Goal: Task Accomplishment & Management: Manage account settings

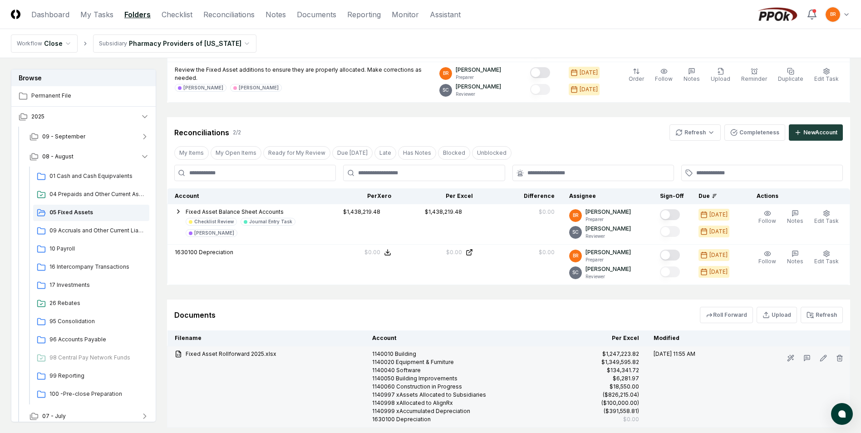
scroll to position [370, 0]
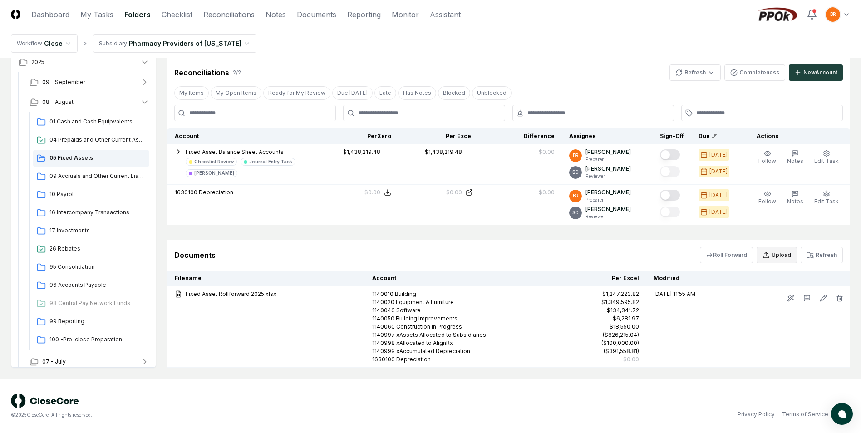
click at [781, 254] on button "Upload" at bounding box center [776, 255] width 40 height 16
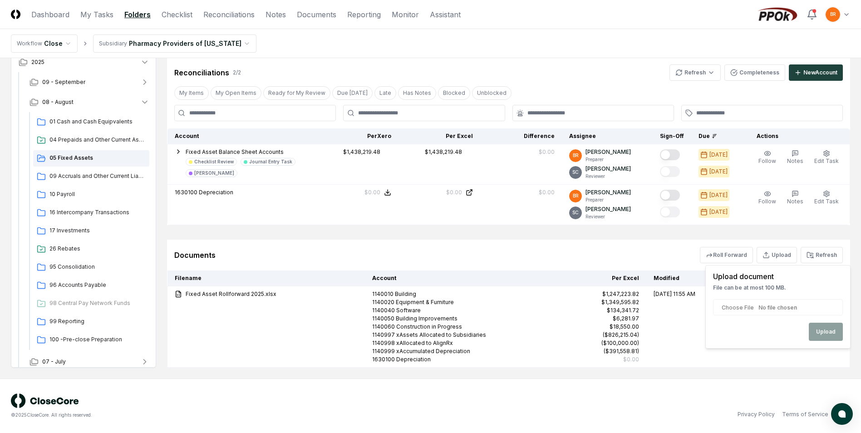
click at [786, 304] on input "file" at bounding box center [778, 307] width 130 height 16
type input "**********"
click at [836, 329] on button "Upload" at bounding box center [826, 332] width 34 height 18
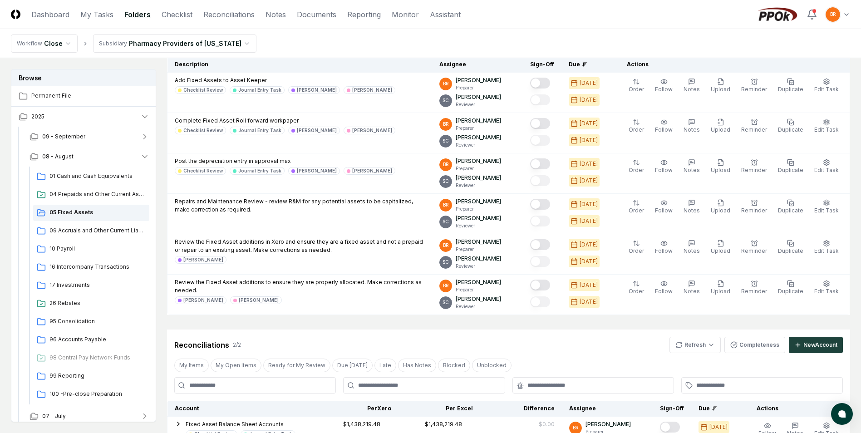
scroll to position [53, 0]
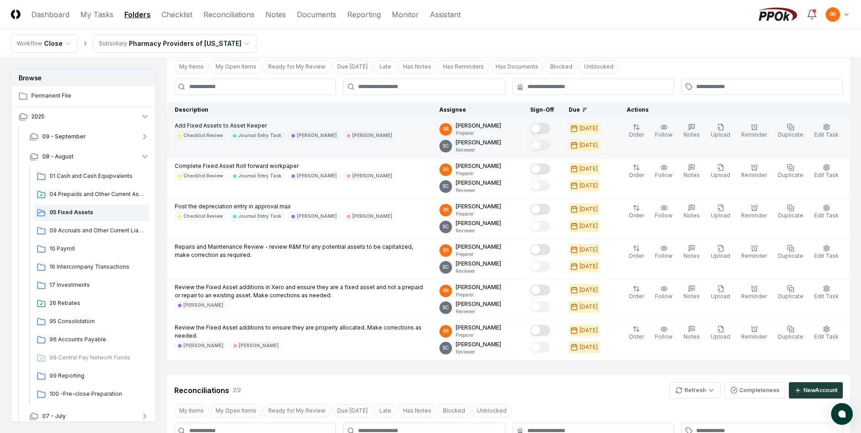
click at [543, 128] on button "Mark complete" at bounding box center [540, 128] width 20 height 11
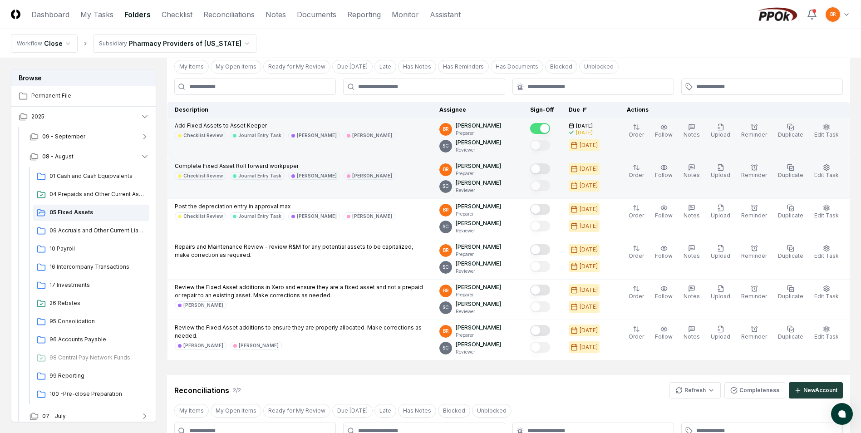
click at [543, 169] on button "Mark complete" at bounding box center [540, 168] width 20 height 11
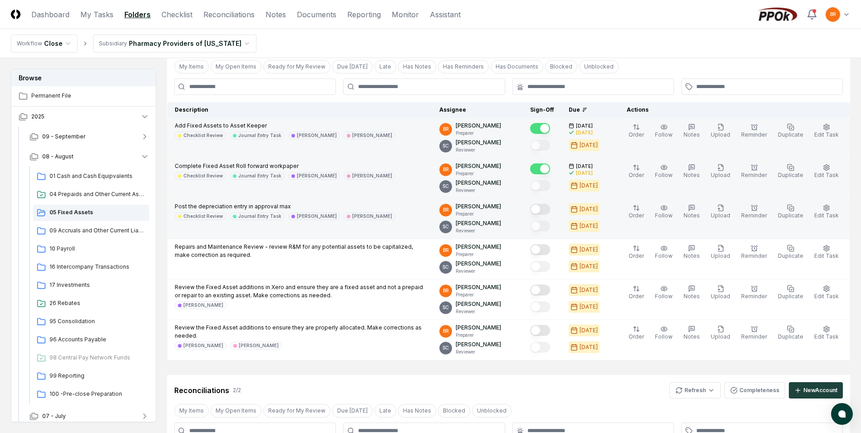
click at [545, 208] on button "Mark complete" at bounding box center [540, 209] width 20 height 11
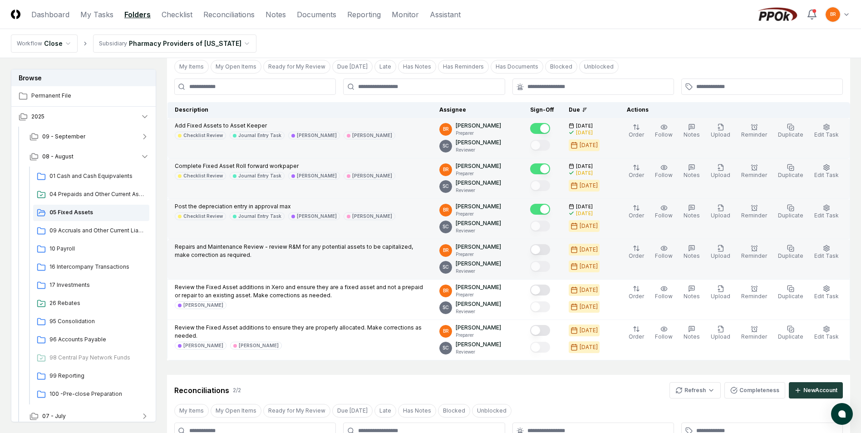
click at [541, 250] on button "Mark complete" at bounding box center [540, 249] width 20 height 11
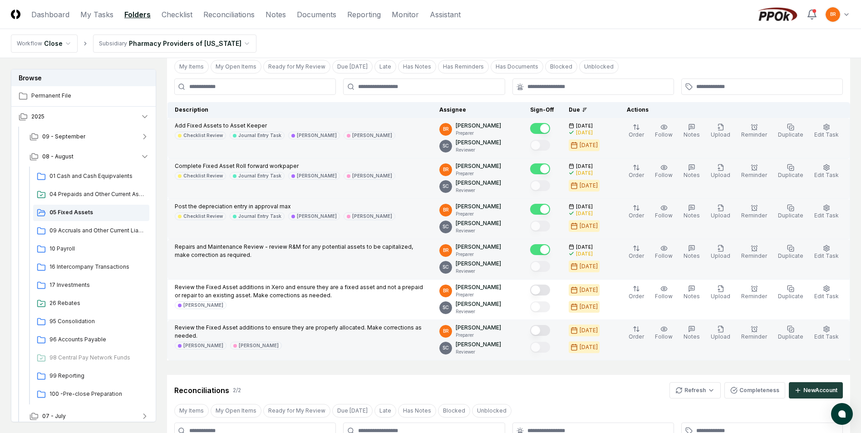
click at [548, 329] on button "Mark complete" at bounding box center [540, 330] width 20 height 11
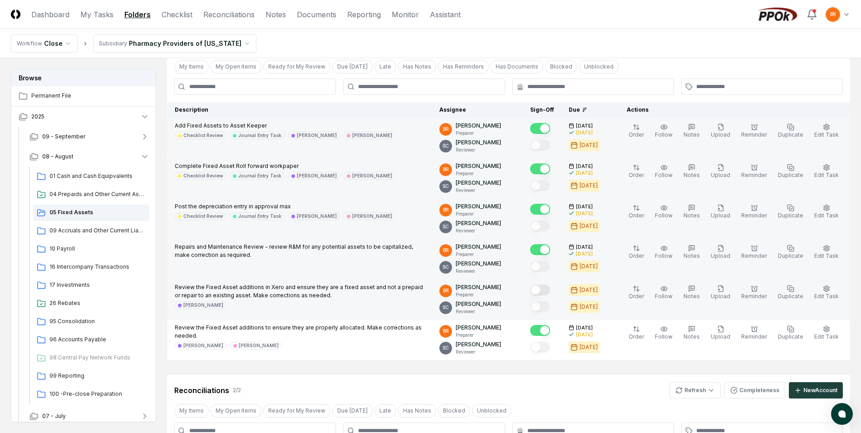
click at [543, 291] on button "Mark complete" at bounding box center [540, 289] width 20 height 11
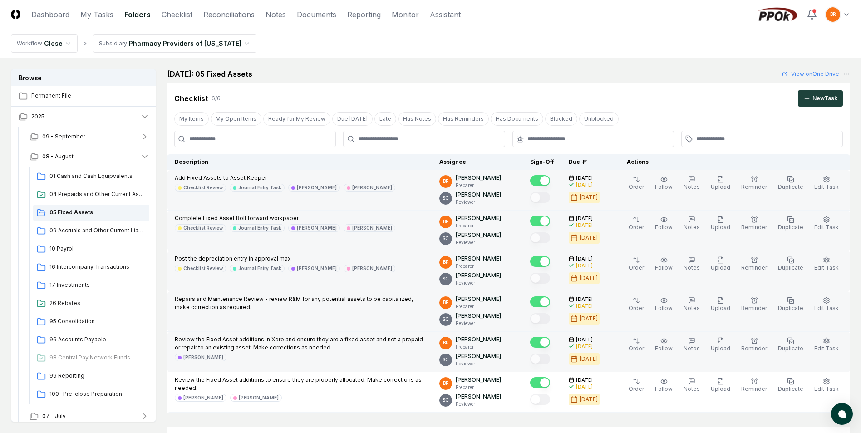
scroll to position [0, 0]
click at [183, 12] on link "Checklist" at bounding box center [177, 14] width 31 height 11
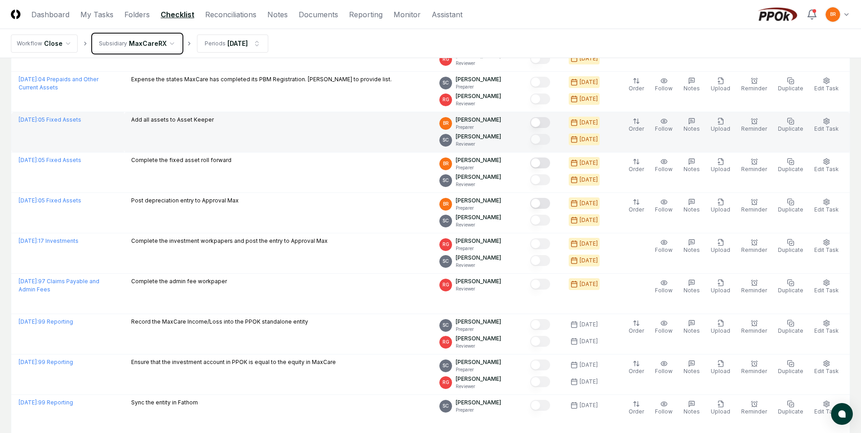
scroll to position [771, 0]
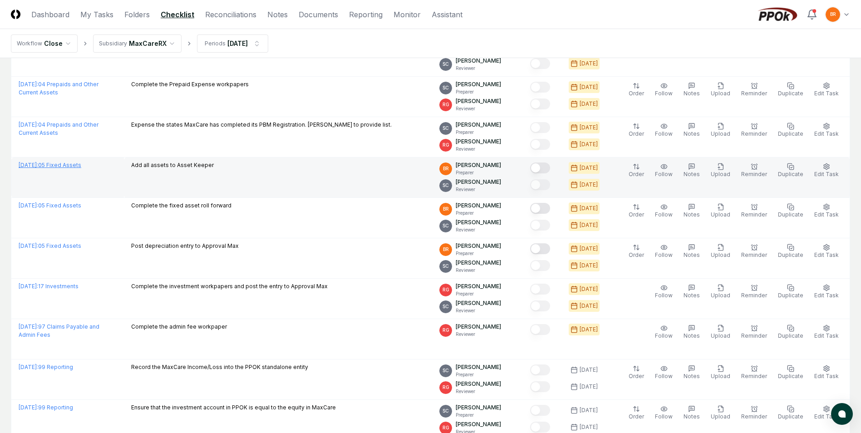
click at [63, 164] on link "August 2025 : 05 Fixed Assets" at bounding box center [50, 165] width 63 height 7
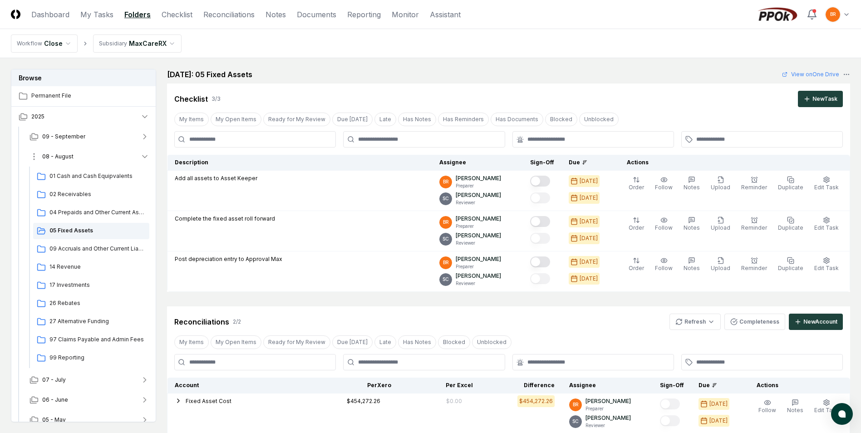
click at [142, 156] on icon "button" at bounding box center [144, 156] width 9 height 9
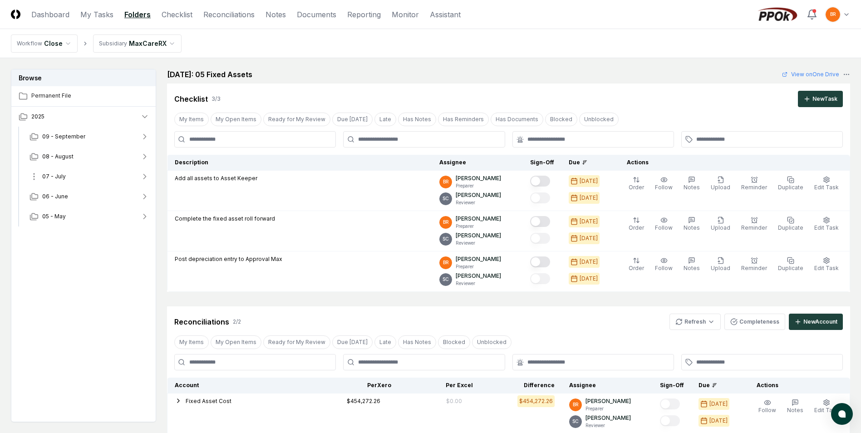
click at [143, 177] on icon "button" at bounding box center [144, 176] width 9 height 9
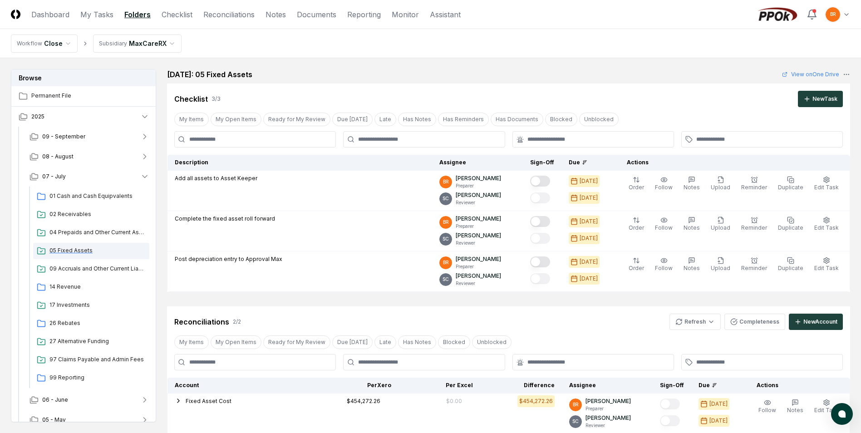
click at [82, 251] on span "05 Fixed Assets" at bounding box center [97, 250] width 96 height 8
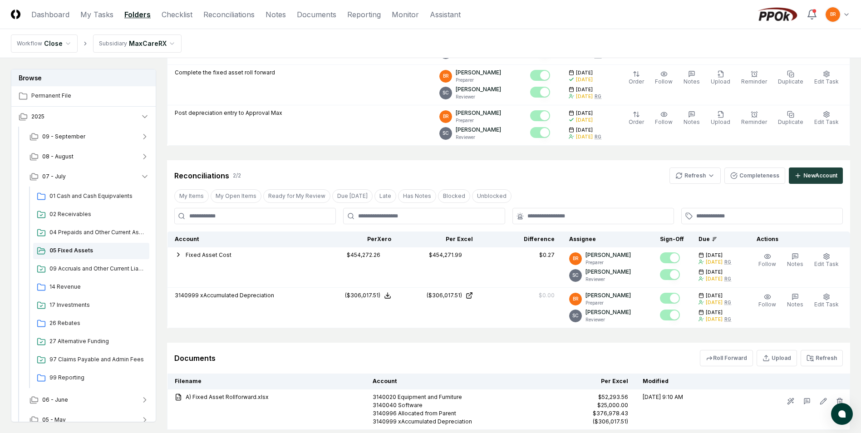
scroll to position [255, 0]
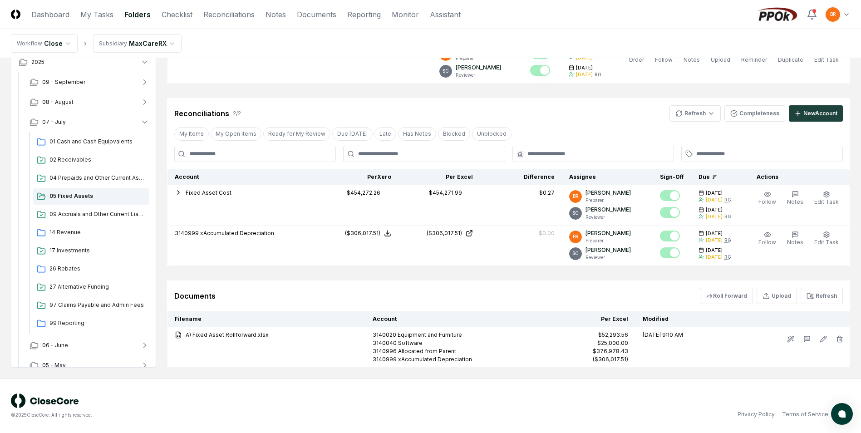
click at [726, 284] on div "Documents Roll Forward Upload Refresh" at bounding box center [508, 295] width 683 height 31
click at [728, 291] on button "Roll Forward" at bounding box center [726, 296] width 53 height 16
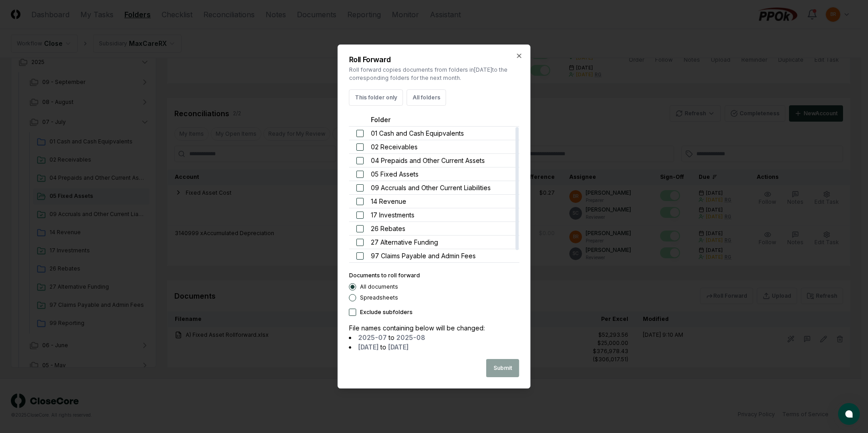
click at [358, 172] on button "button" at bounding box center [359, 174] width 7 height 7
click at [499, 363] on button "Submit" at bounding box center [502, 368] width 33 height 18
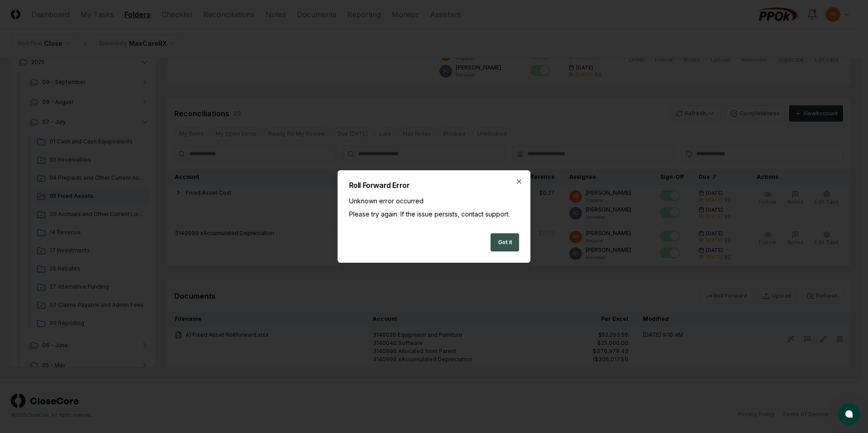
click at [500, 244] on button "Got it" at bounding box center [504, 242] width 29 height 18
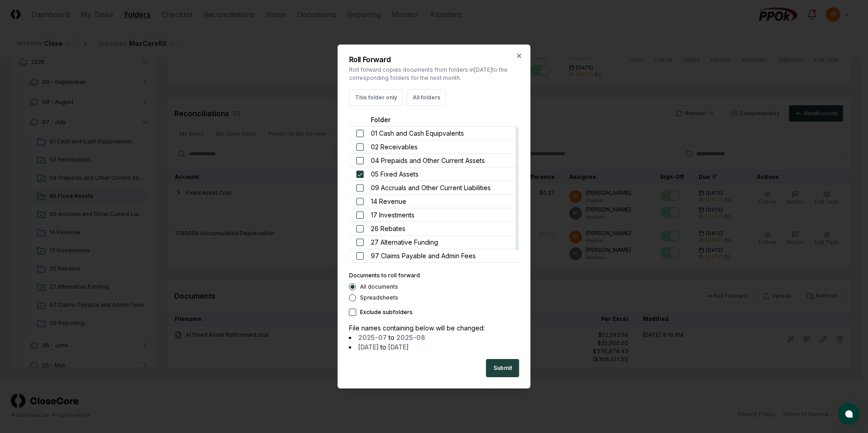
click at [352, 298] on button "Spreadsheets" at bounding box center [352, 297] width 7 height 7
click at [500, 375] on button "Submit" at bounding box center [502, 368] width 33 height 18
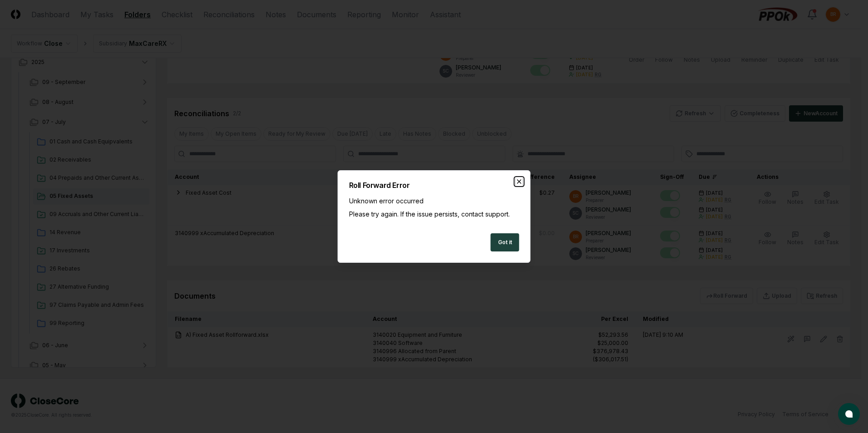
click at [520, 181] on icon "button" at bounding box center [519, 182] width 4 height 4
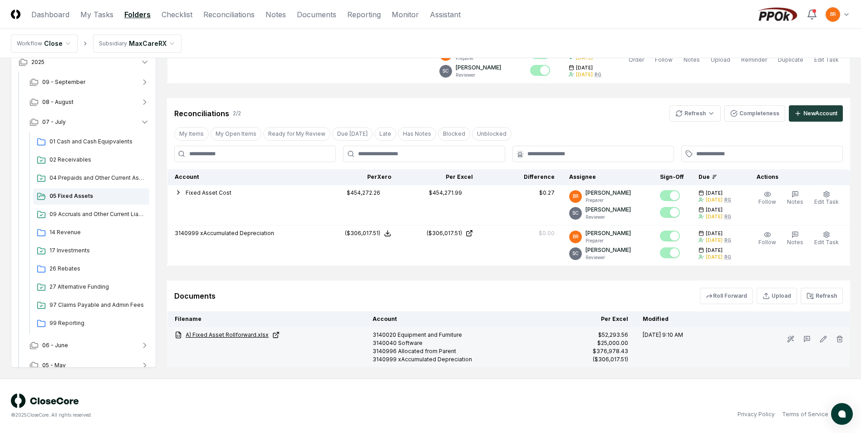
click at [253, 334] on link "A) Fixed Asset Rollforward.xlsx" at bounding box center [266, 335] width 183 height 8
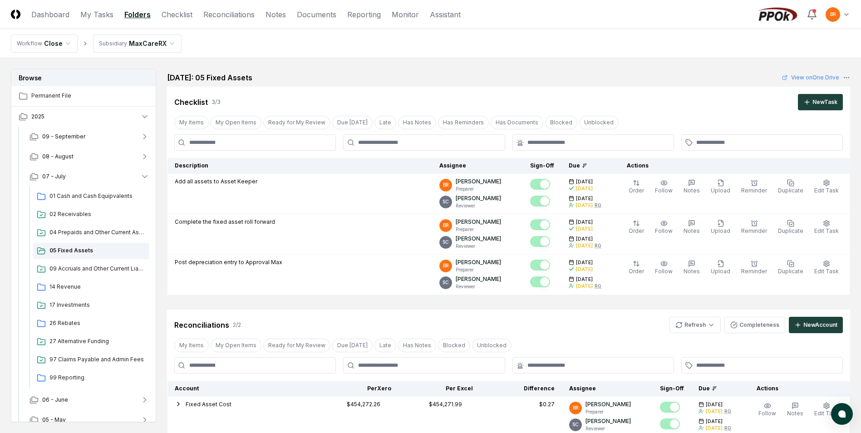
scroll to position [0, 0]
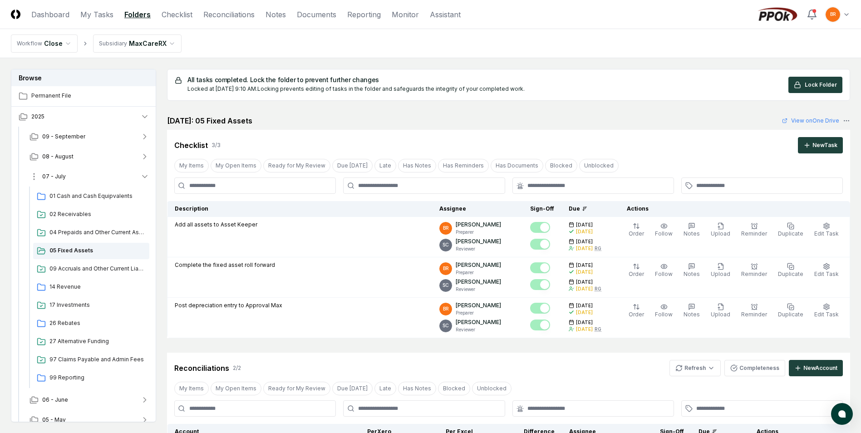
click at [146, 175] on icon "button" at bounding box center [144, 176] width 9 height 9
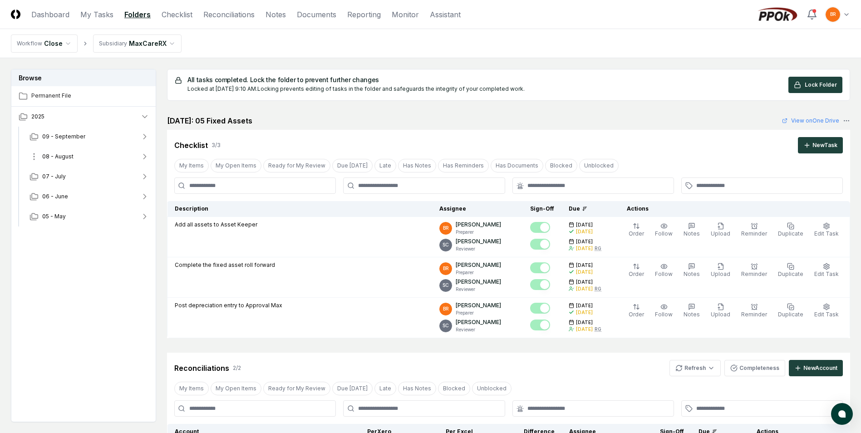
click at [147, 155] on icon "button" at bounding box center [144, 156] width 9 height 9
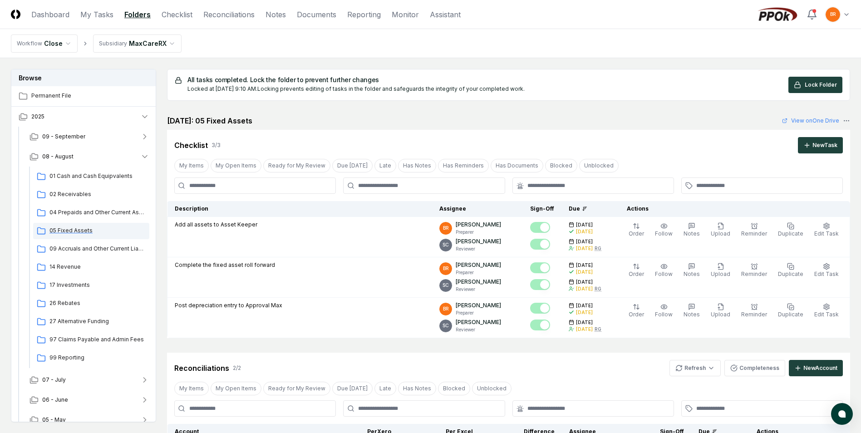
click at [85, 230] on span "05 Fixed Assets" at bounding box center [97, 230] width 96 height 8
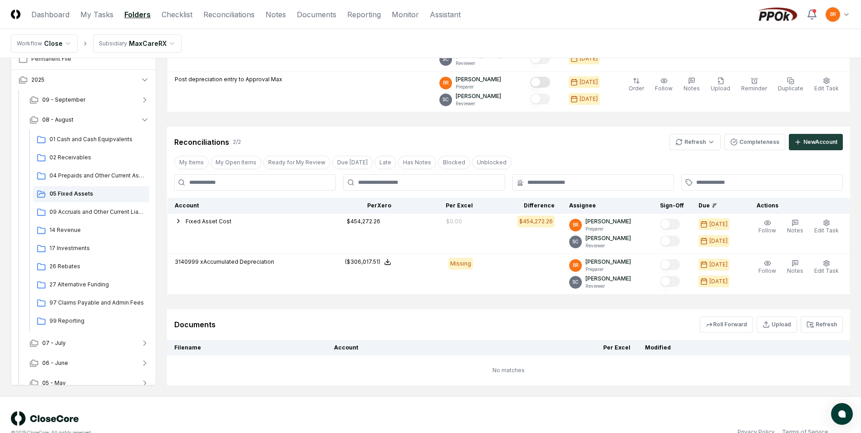
scroll to position [197, 0]
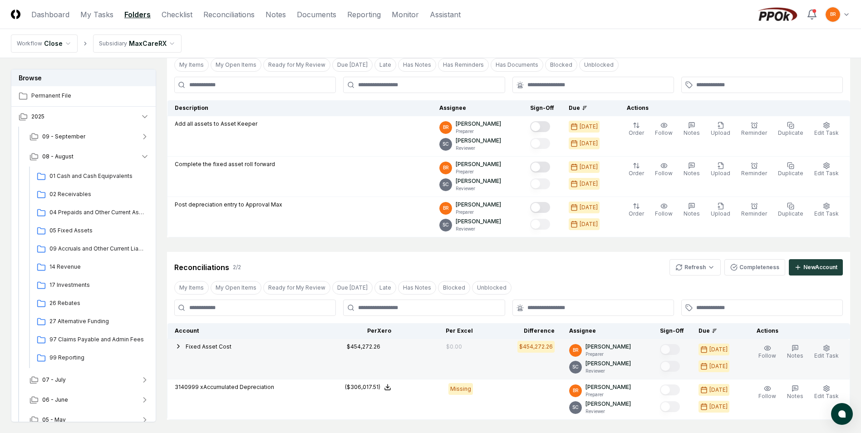
scroll to position [197, 0]
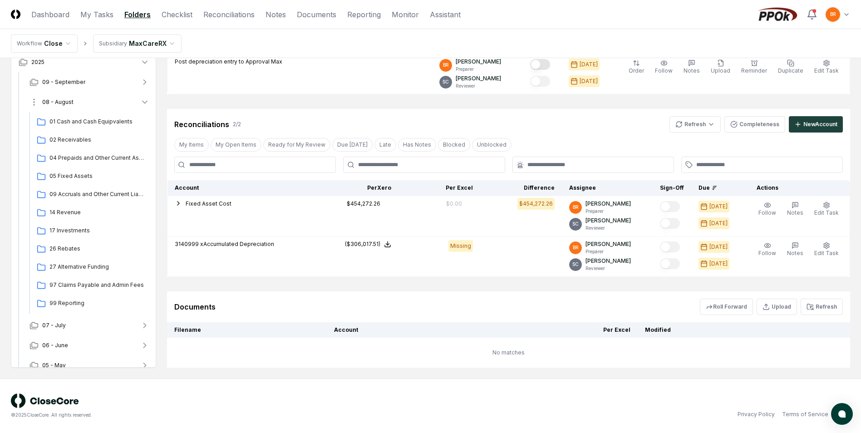
click at [144, 101] on icon "button" at bounding box center [144, 102] width 9 height 9
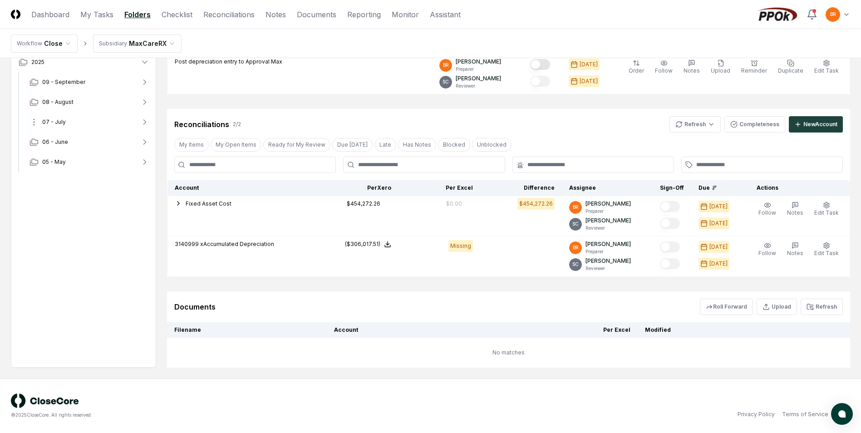
click at [145, 123] on icon "button" at bounding box center [145, 122] width 2 height 5
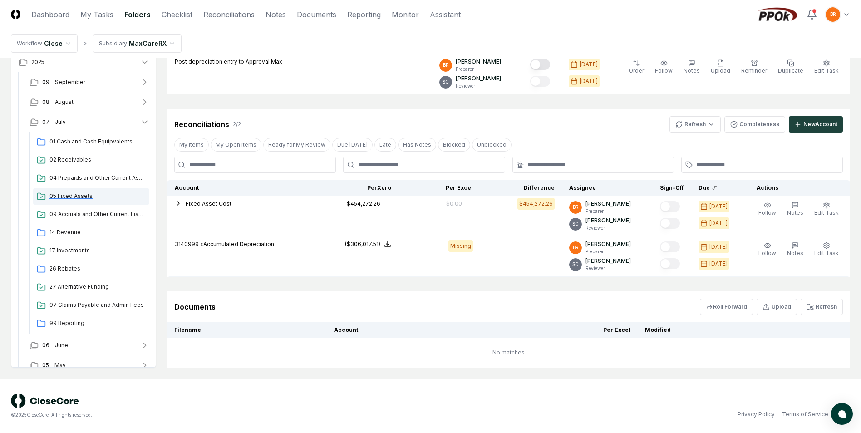
click at [73, 195] on span "05 Fixed Assets" at bounding box center [97, 196] width 96 height 8
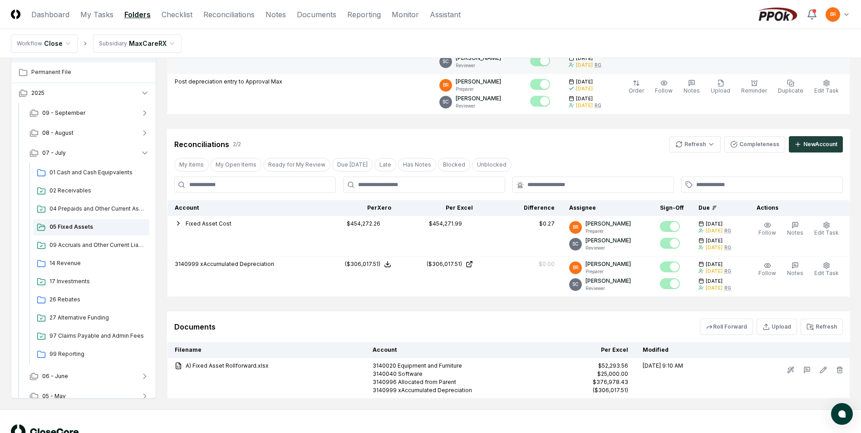
scroll to position [255, 0]
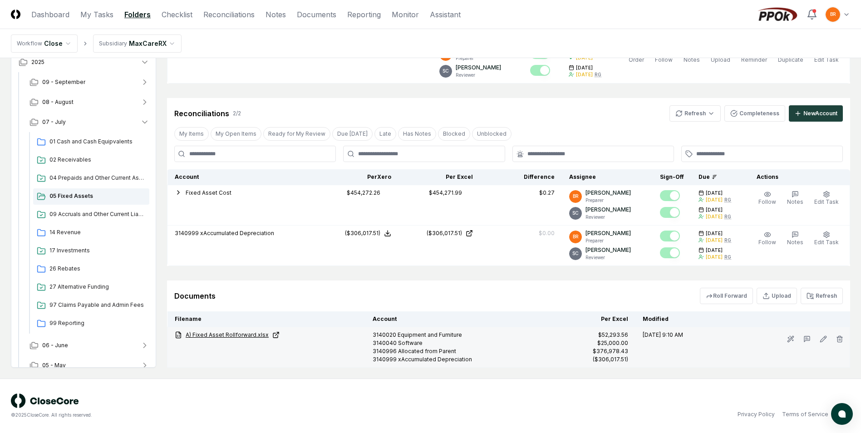
click at [275, 334] on icon at bounding box center [275, 334] width 7 height 7
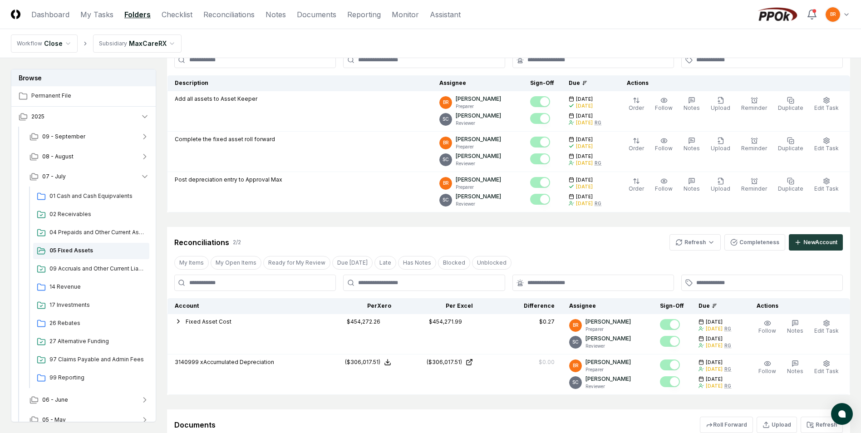
scroll to position [0, 0]
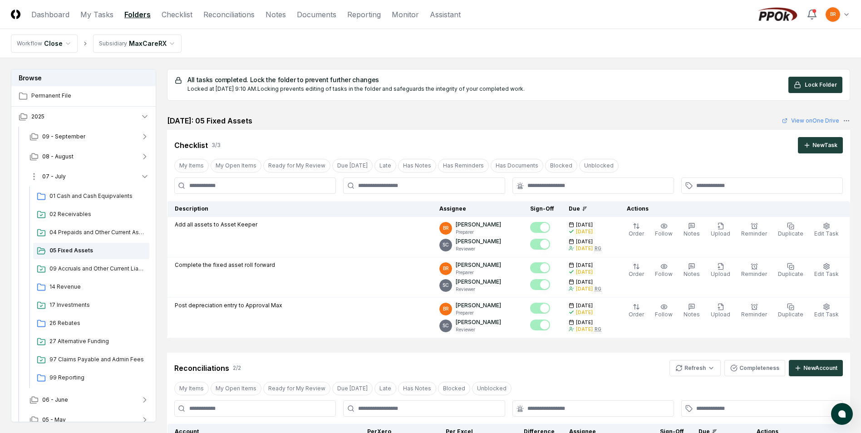
click at [142, 176] on icon "button" at bounding box center [144, 177] width 5 height 2
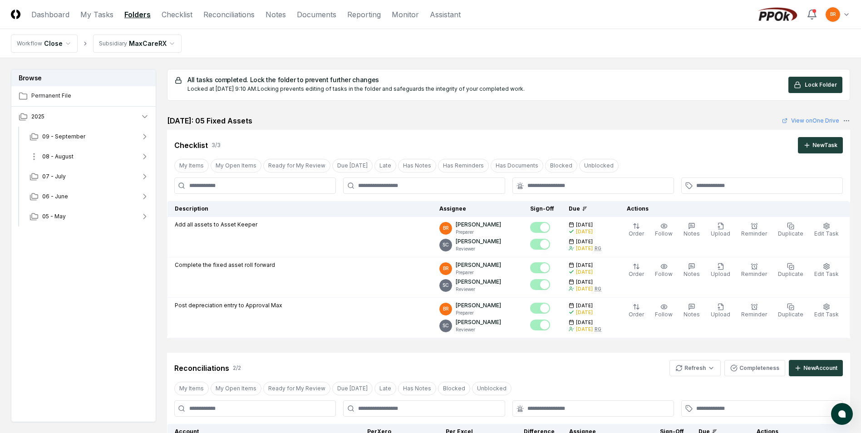
click at [141, 157] on icon "button" at bounding box center [144, 156] width 9 height 9
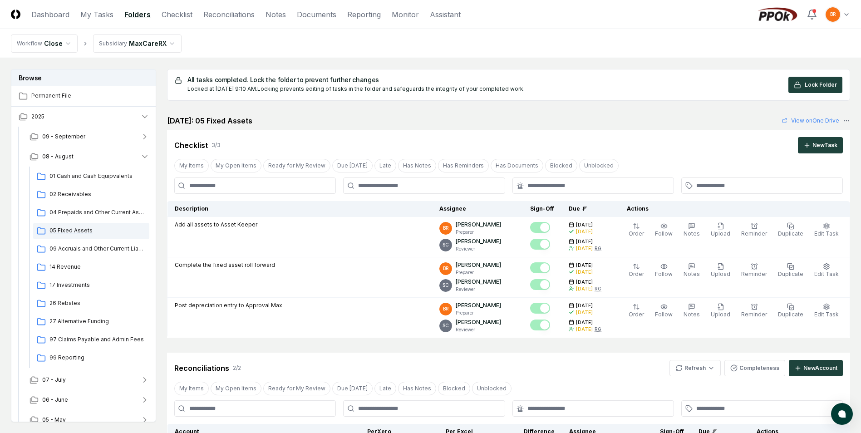
click at [71, 229] on span "05 Fixed Assets" at bounding box center [97, 230] width 96 height 8
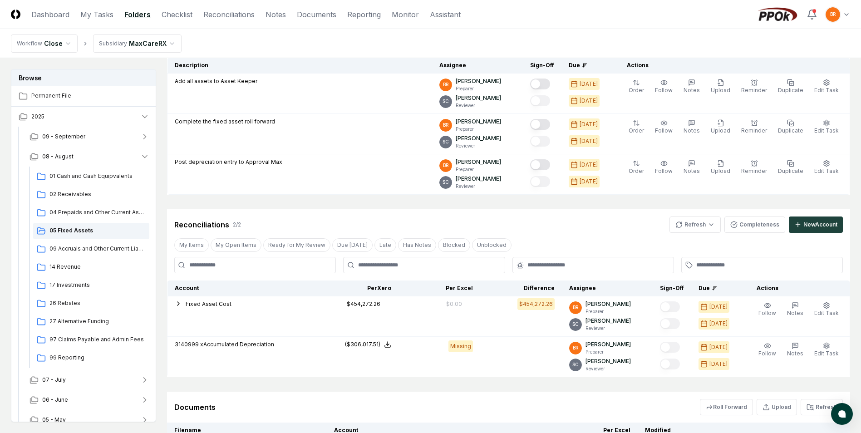
scroll to position [197, 0]
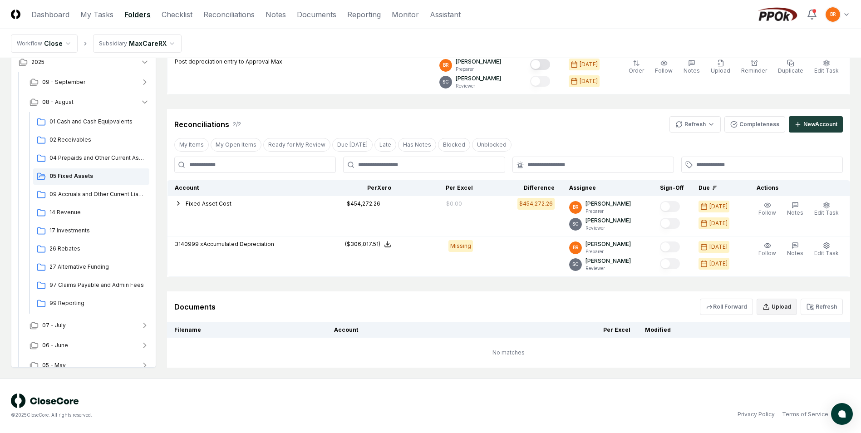
click at [779, 309] on button "Upload" at bounding box center [776, 307] width 40 height 16
click at [775, 360] on input "file" at bounding box center [778, 359] width 130 height 16
type input "**********"
click at [821, 384] on button "Upload" at bounding box center [826, 383] width 34 height 18
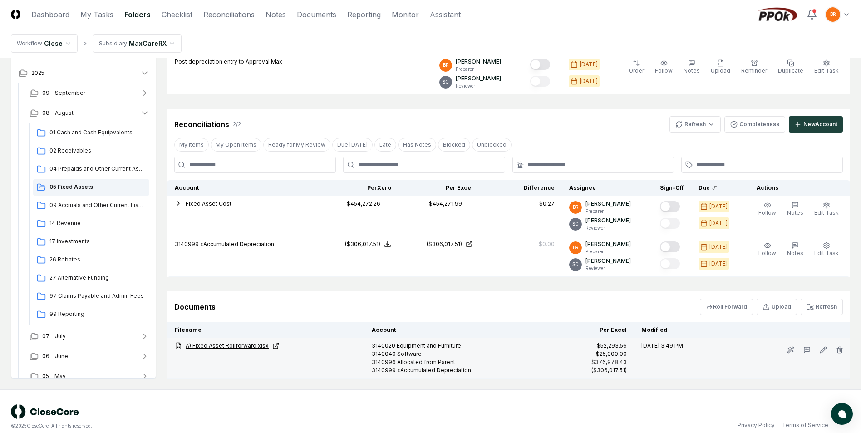
click at [245, 346] on link "A) Fixed Asset Rollforward.xlsx" at bounding box center [266, 346] width 182 height 8
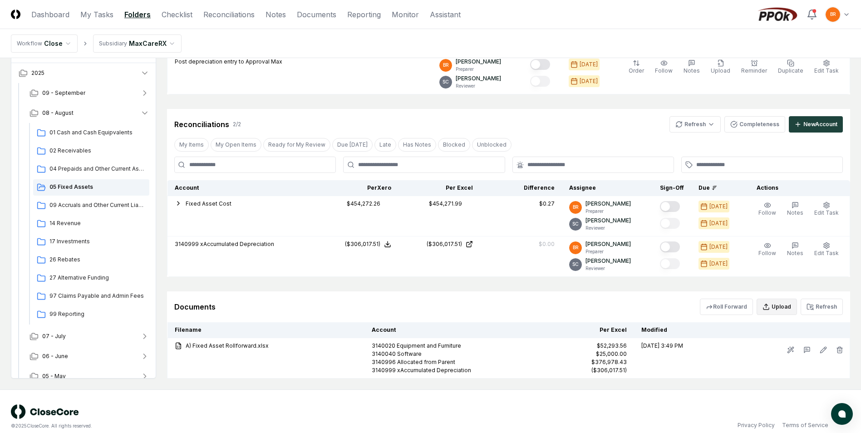
click at [779, 308] on button "Upload" at bounding box center [776, 307] width 40 height 16
click at [782, 362] on input "file" at bounding box center [778, 359] width 130 height 16
type input "**********"
click at [828, 379] on button "Upload" at bounding box center [826, 383] width 34 height 18
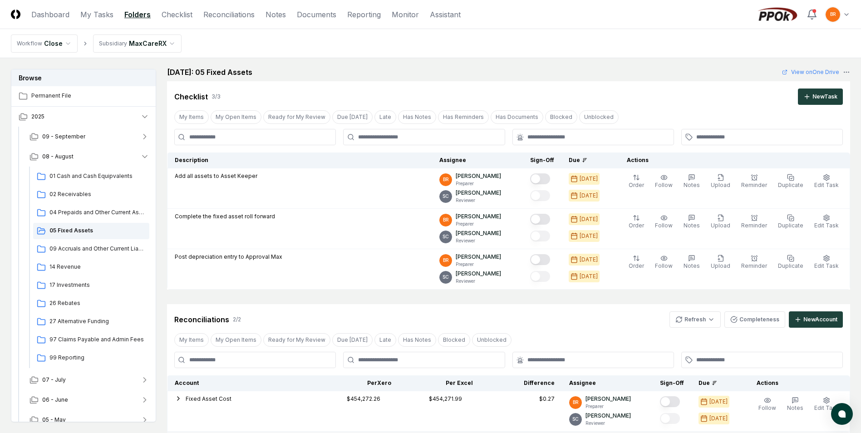
scroll to position [0, 0]
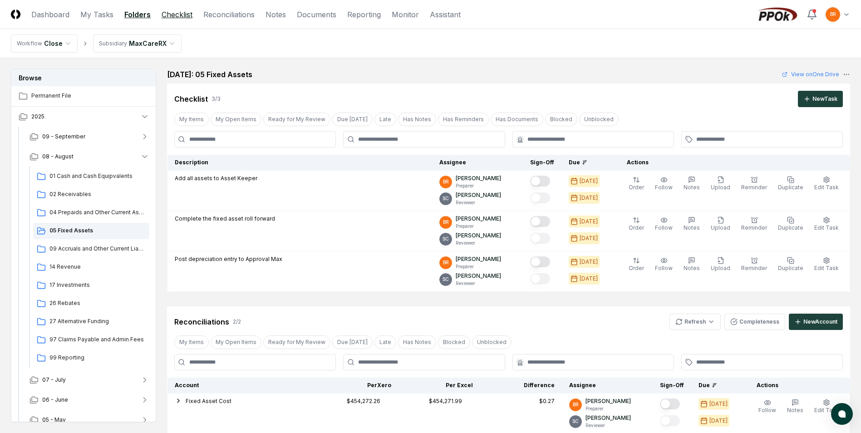
click at [175, 18] on link "Checklist" at bounding box center [177, 14] width 31 height 11
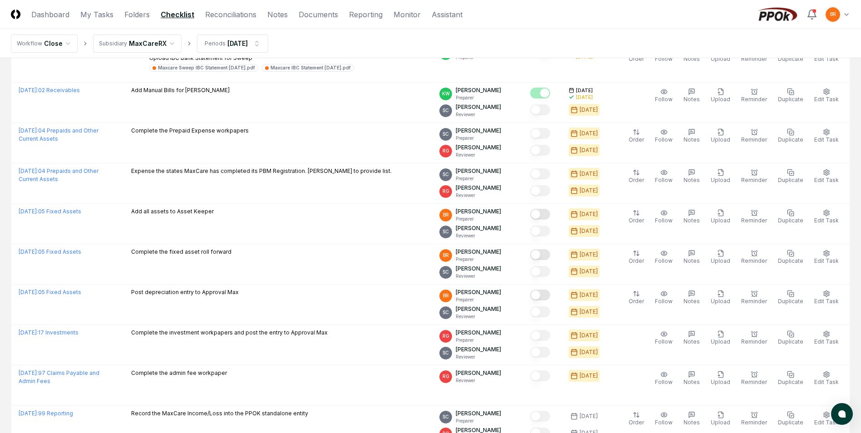
scroll to position [726, 0]
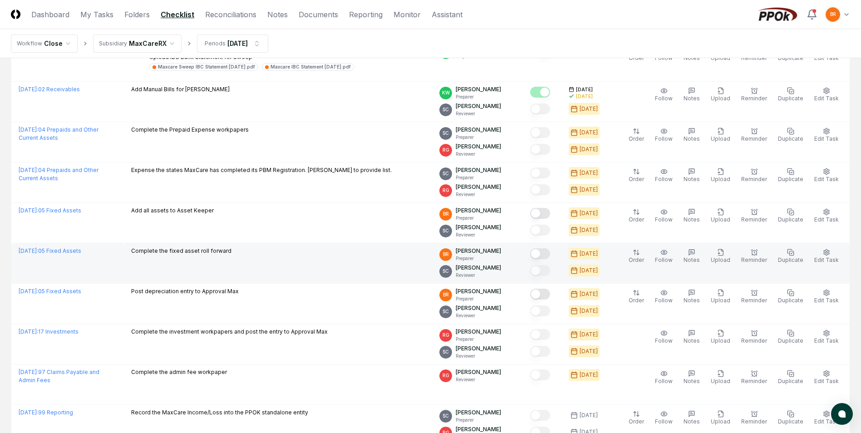
click at [547, 255] on button "Mark complete" at bounding box center [540, 253] width 20 height 11
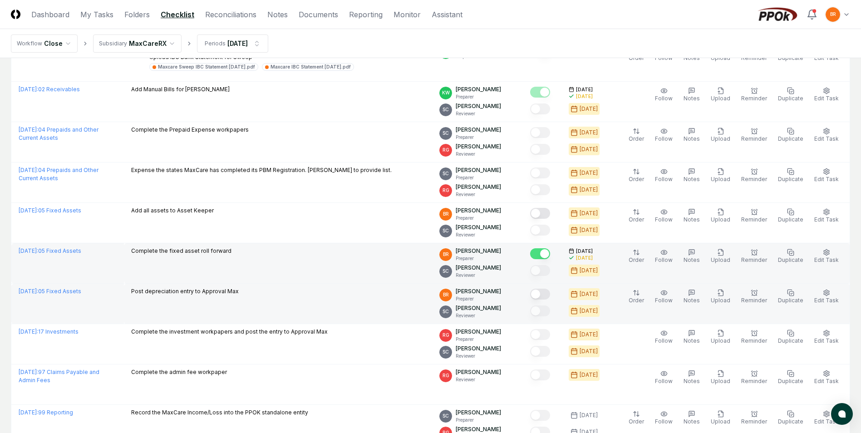
click at [547, 294] on button "Mark complete" at bounding box center [540, 294] width 20 height 11
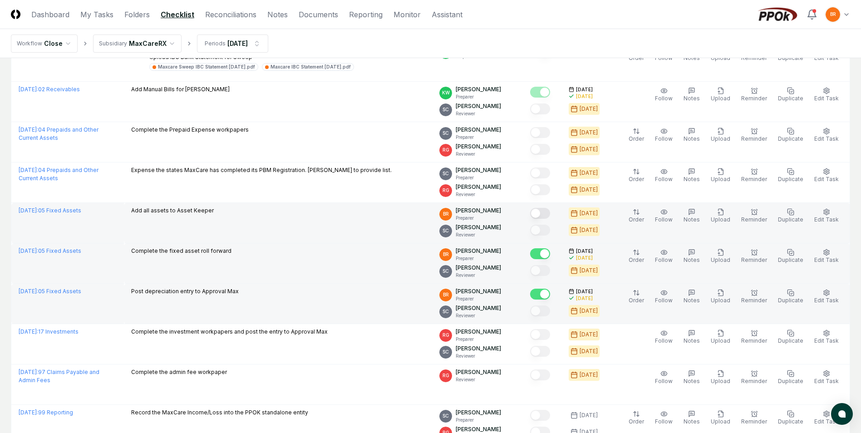
click at [544, 210] on button "Mark complete" at bounding box center [540, 213] width 20 height 11
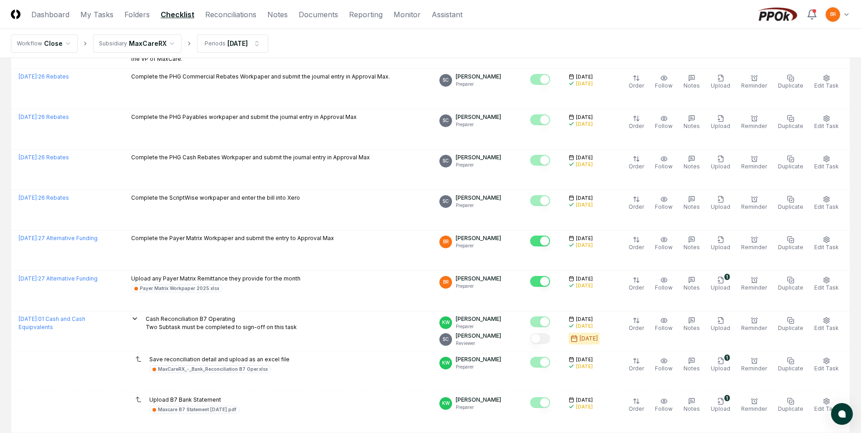
scroll to position [0, 0]
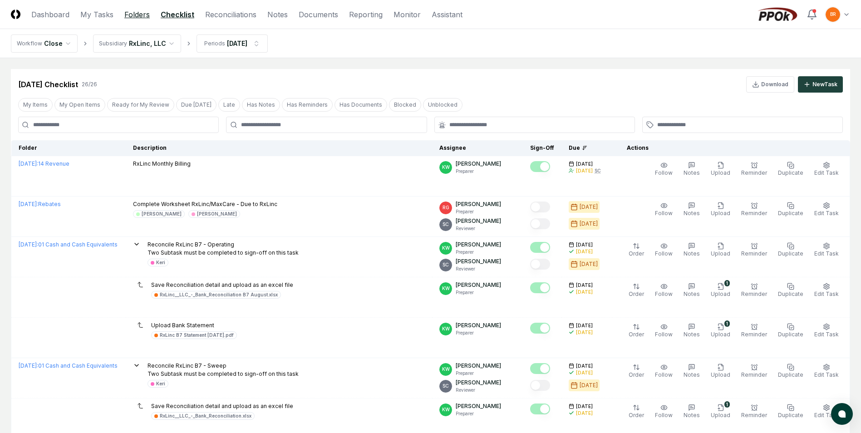
click at [134, 15] on link "Folders" at bounding box center [136, 14] width 25 height 11
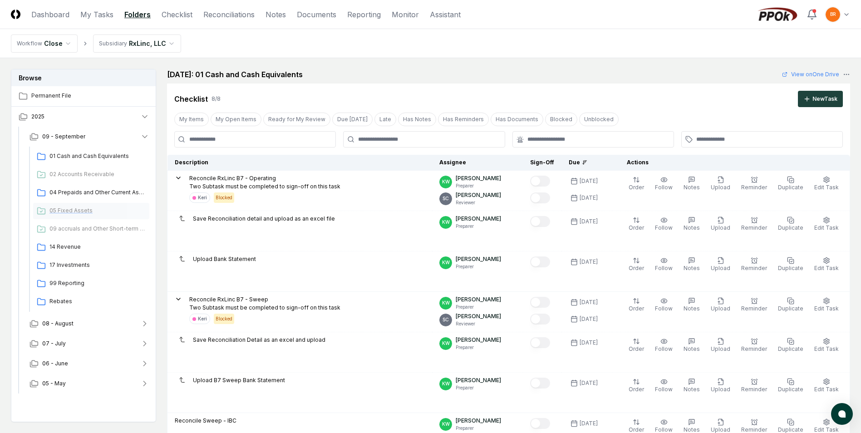
click at [75, 210] on span "05 Fixed Assets" at bounding box center [97, 210] width 96 height 8
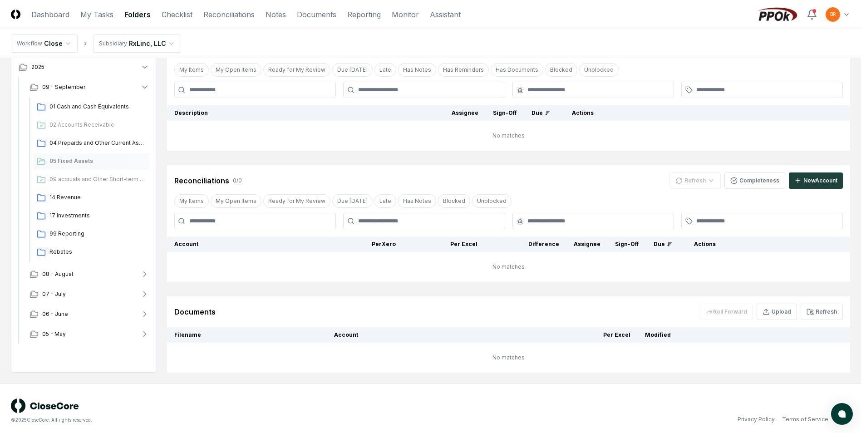
scroll to position [101, 0]
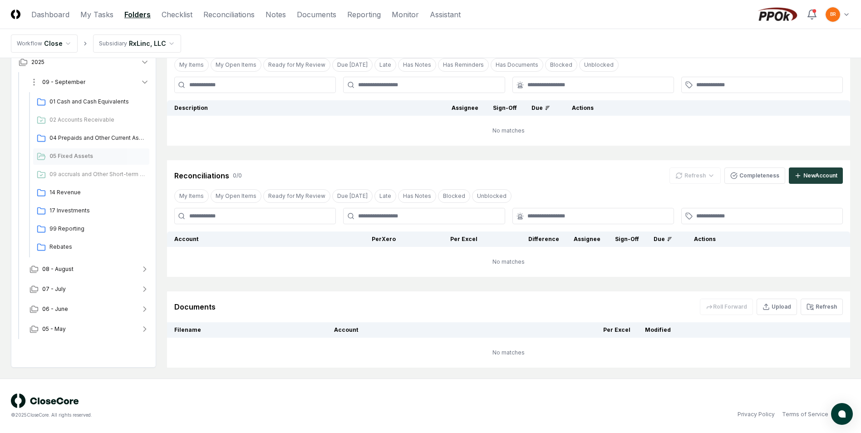
click at [147, 82] on icon "button" at bounding box center [144, 82] width 9 height 9
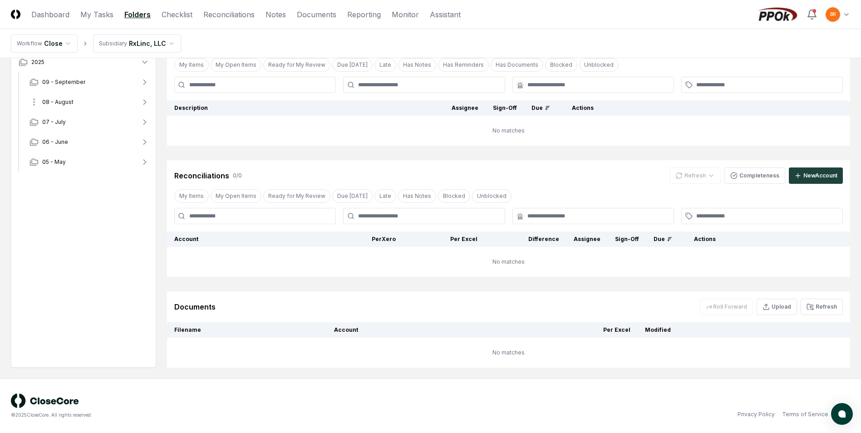
click at [144, 99] on icon "button" at bounding box center [144, 102] width 9 height 9
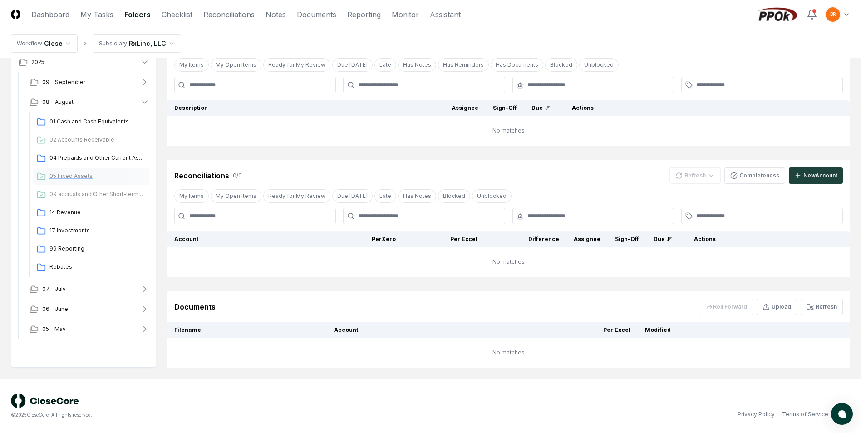
click at [83, 174] on span "05 Fixed Assets" at bounding box center [97, 176] width 96 height 8
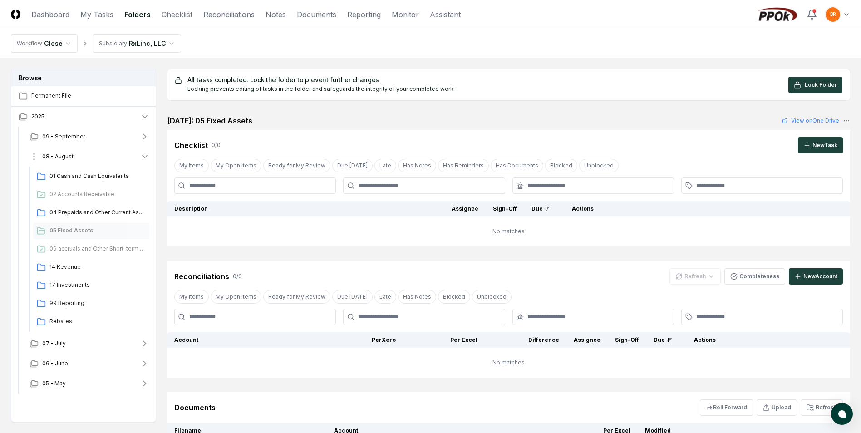
click at [146, 157] on icon "button" at bounding box center [144, 157] width 5 height 2
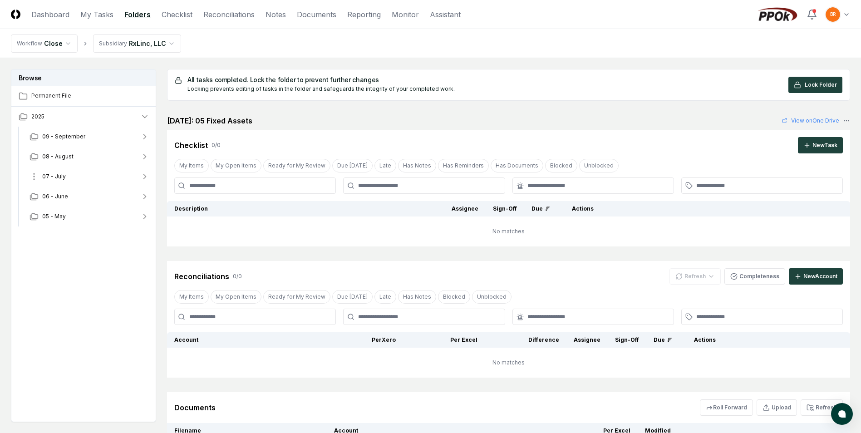
click at [146, 176] on icon "button" at bounding box center [144, 176] width 9 height 9
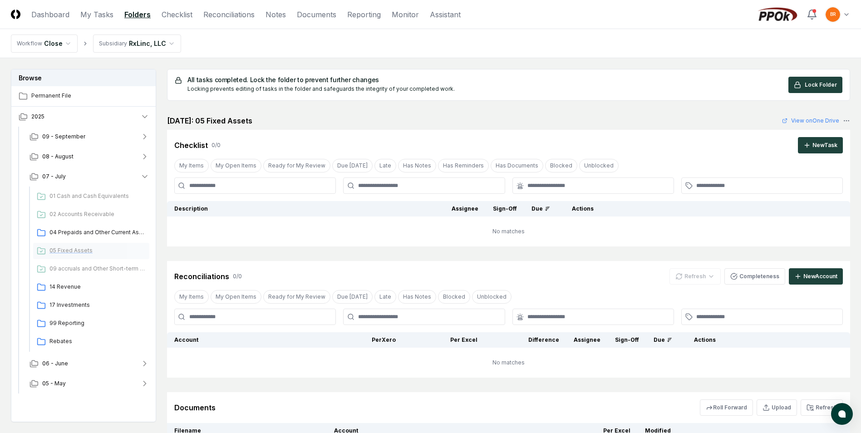
click at [83, 249] on span "05 Fixed Assets" at bounding box center [97, 250] width 96 height 8
click at [145, 157] on icon "button" at bounding box center [145, 156] width 2 height 5
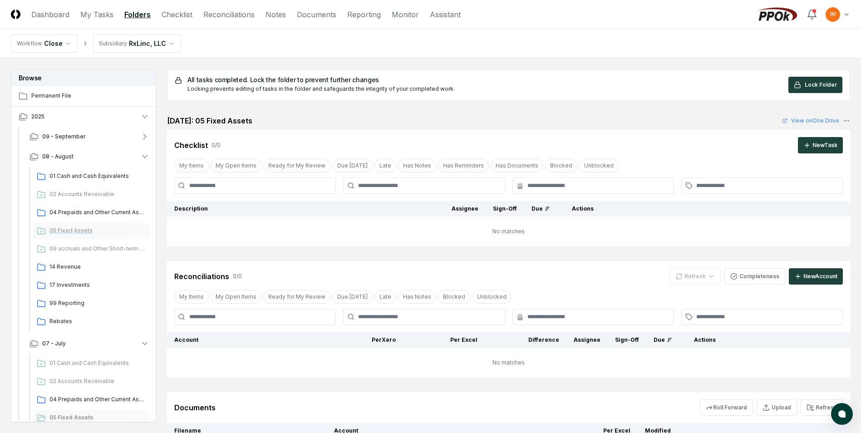
click at [78, 230] on span "05 Fixed Assets" at bounding box center [97, 230] width 96 height 8
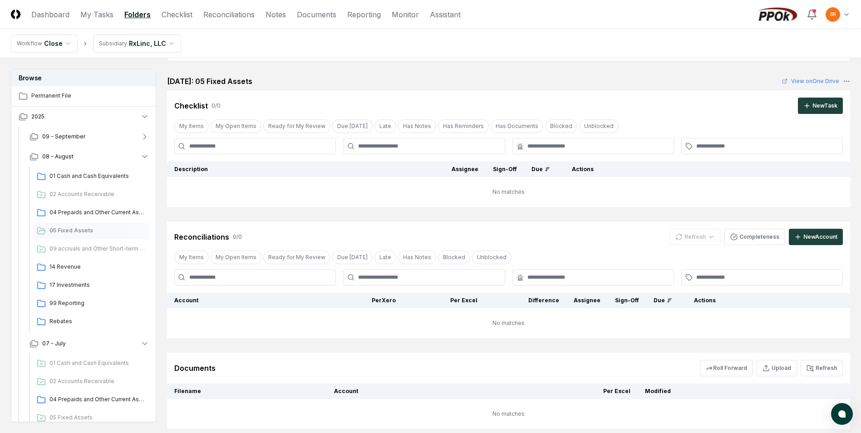
scroll to position [55, 0]
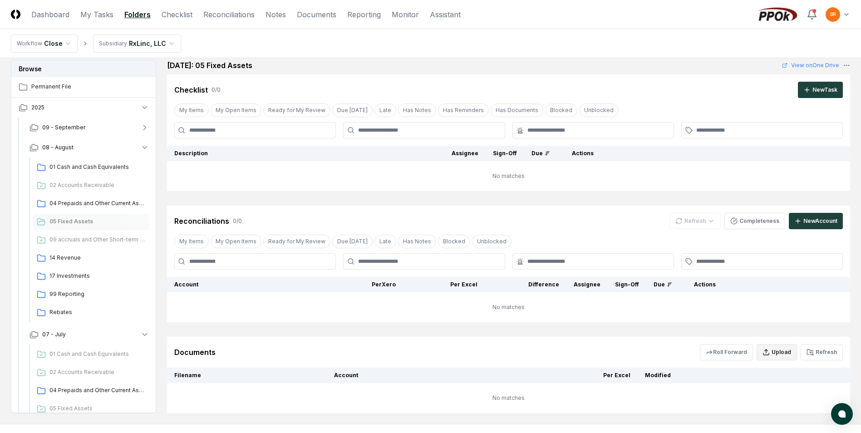
click at [776, 349] on button "Upload" at bounding box center [776, 352] width 40 height 16
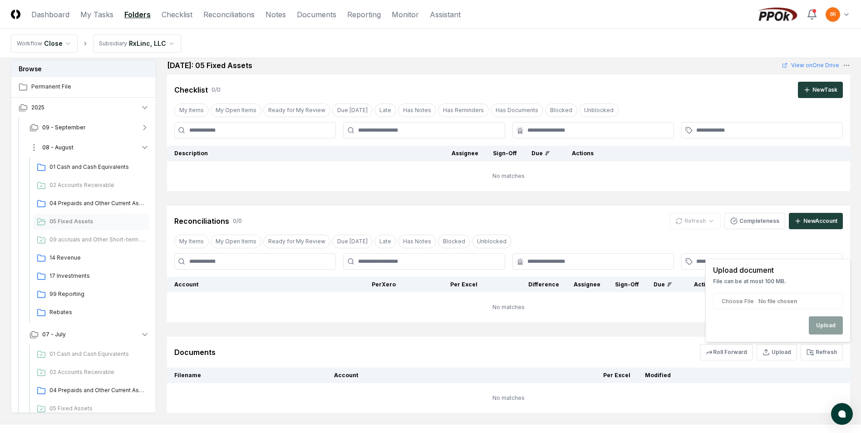
click at [143, 148] on icon "button" at bounding box center [144, 147] width 9 height 9
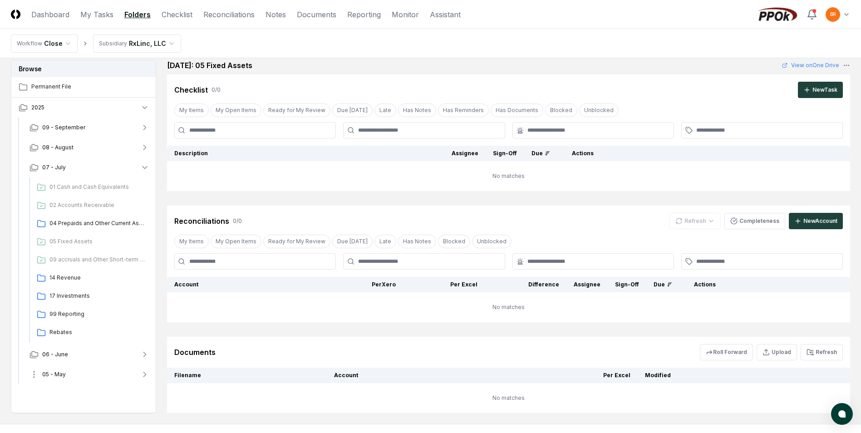
click at [145, 374] on icon "button" at bounding box center [144, 374] width 9 height 9
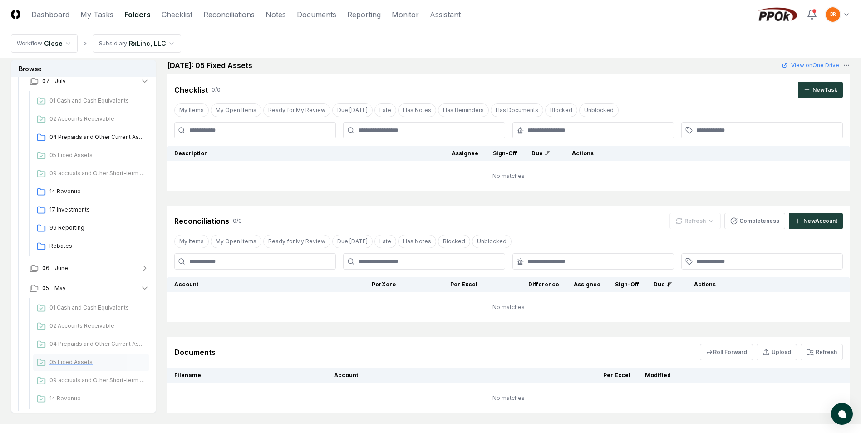
click at [78, 363] on span "05 Fixed Assets" at bounding box center [97, 362] width 96 height 8
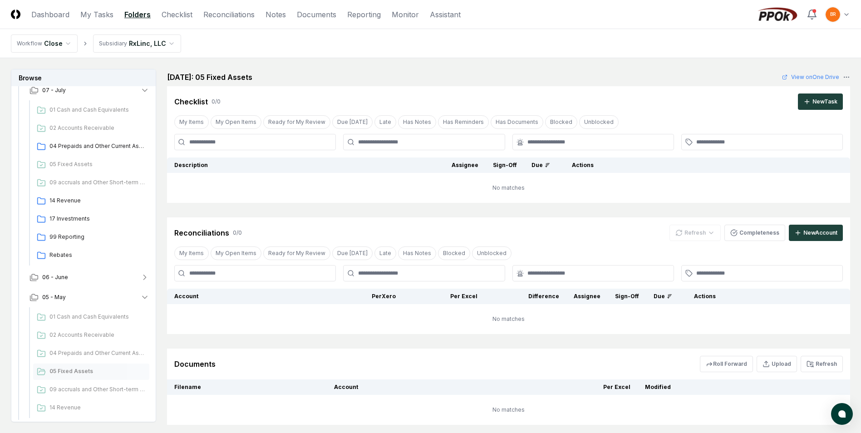
scroll to position [101, 0]
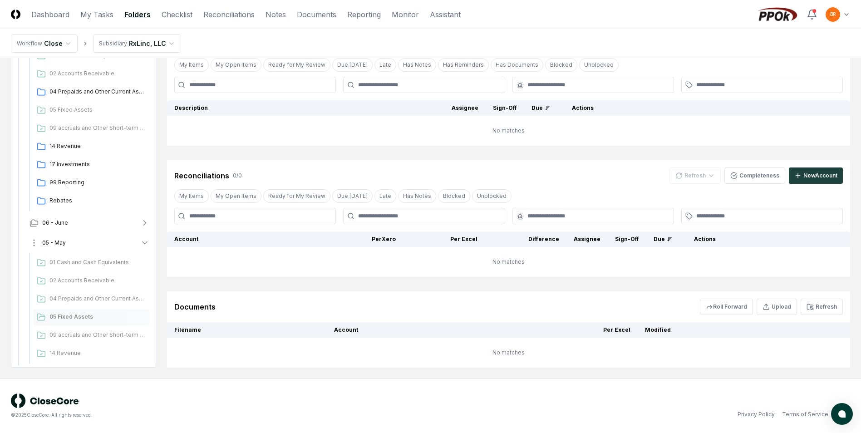
click at [147, 241] on icon "button" at bounding box center [144, 242] width 9 height 9
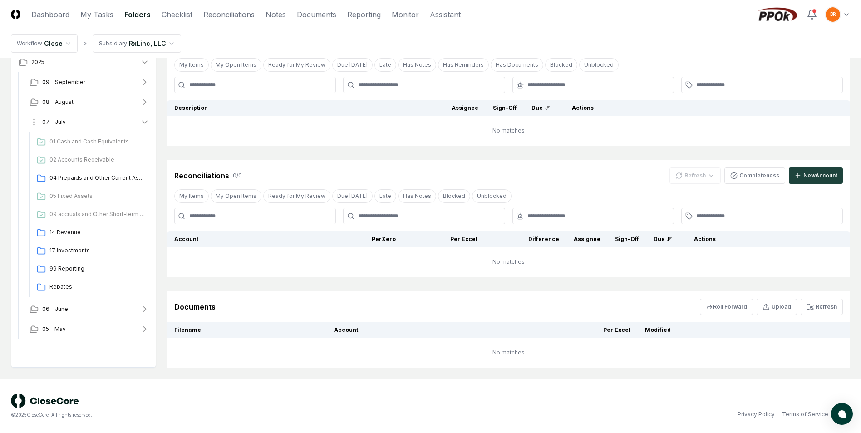
click at [146, 123] on icon "button" at bounding box center [144, 122] width 5 height 2
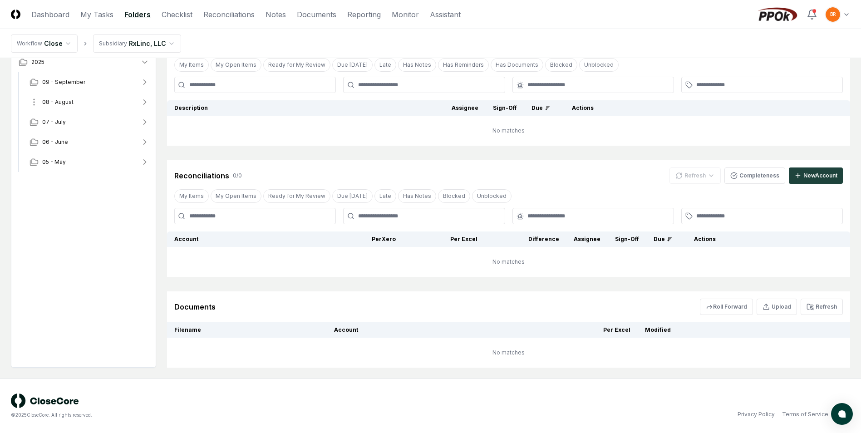
click at [145, 103] on icon "button" at bounding box center [145, 102] width 2 height 5
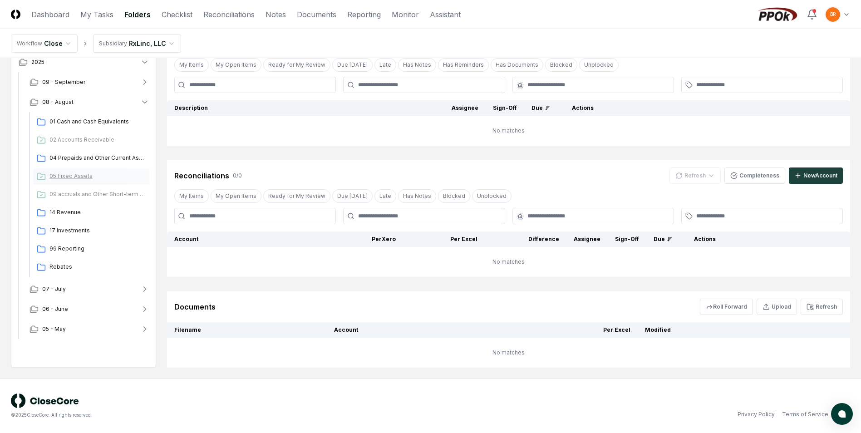
click at [83, 176] on span "05 Fixed Assets" at bounding box center [97, 176] width 96 height 8
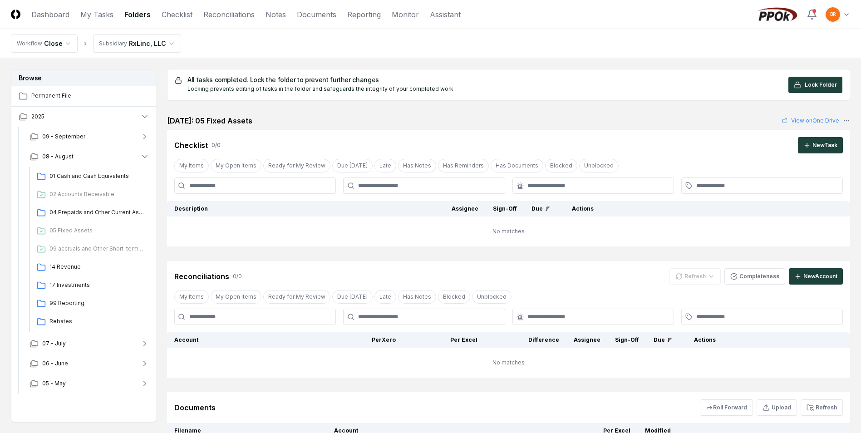
scroll to position [101, 0]
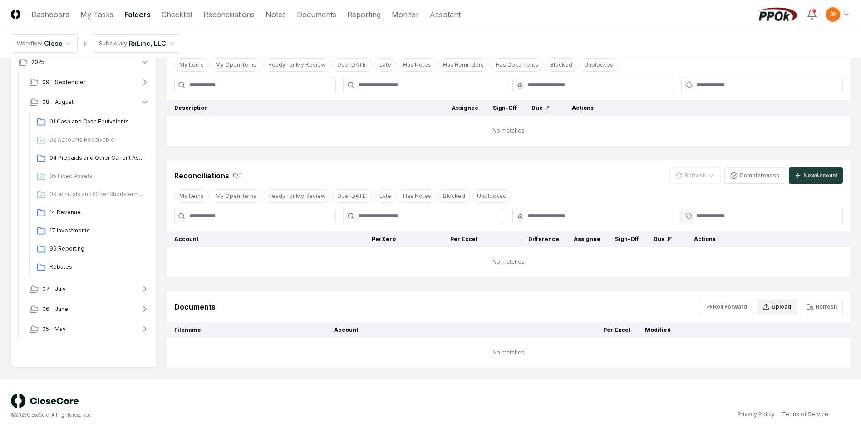
click at [783, 308] on button "Upload" at bounding box center [776, 307] width 40 height 16
click at [779, 356] on input "file" at bounding box center [778, 359] width 130 height 16
type input "**********"
click at [827, 388] on button "Upload" at bounding box center [826, 383] width 34 height 18
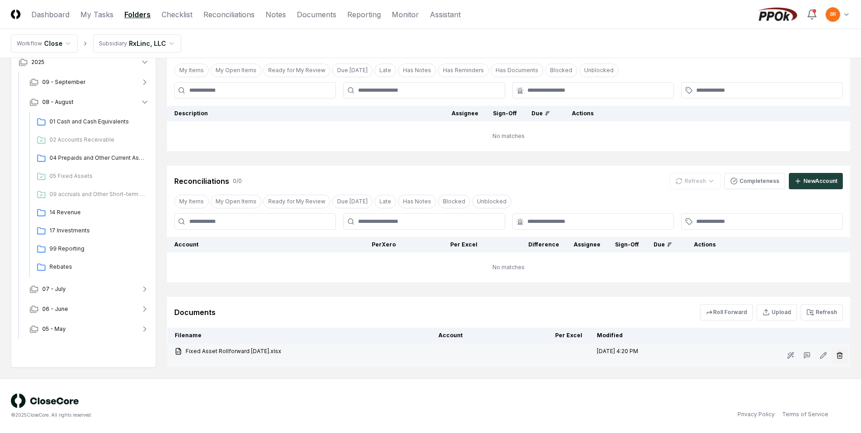
click at [838, 355] on icon "button" at bounding box center [839, 355] width 7 height 7
click at [837, 408] on button "Delete" at bounding box center [836, 406] width 33 height 18
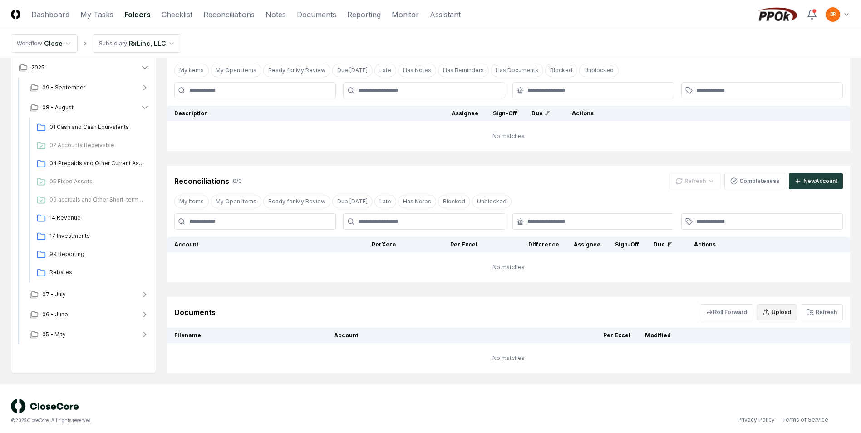
click at [780, 311] on button "Upload" at bounding box center [776, 312] width 40 height 16
click at [793, 366] on input "file" at bounding box center [778, 364] width 130 height 16
type input "**********"
click at [832, 391] on button "Upload" at bounding box center [826, 389] width 34 height 18
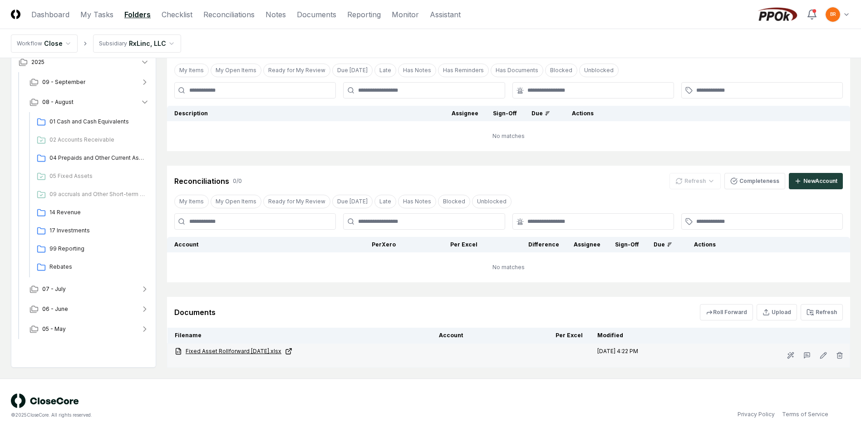
click at [245, 352] on link "Fixed Asset Rollforward Aug 2025.xlsx" at bounding box center [300, 351] width 250 height 8
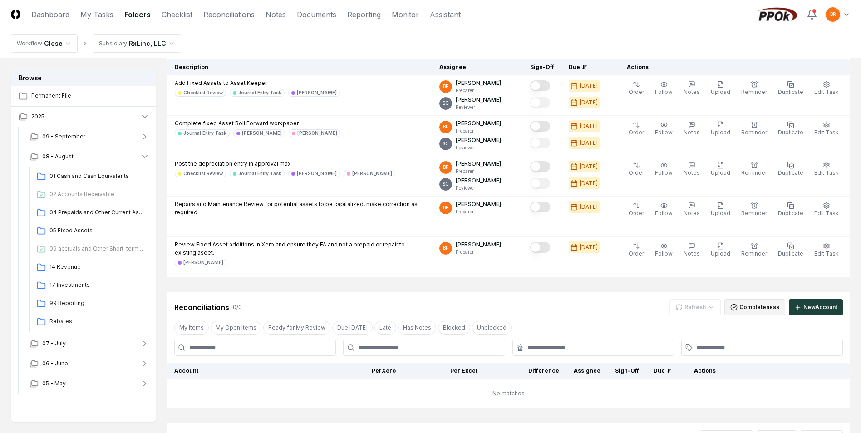
click at [783, 310] on button "Completeness" at bounding box center [754, 307] width 61 height 16
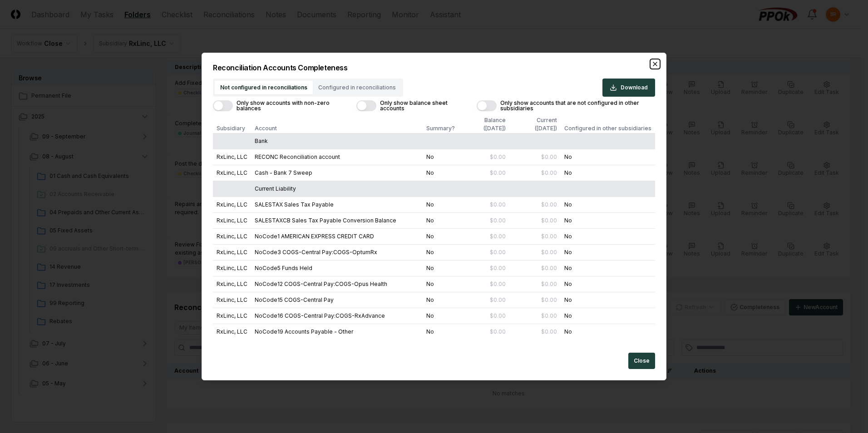
click at [654, 62] on icon "button" at bounding box center [654, 63] width 7 height 7
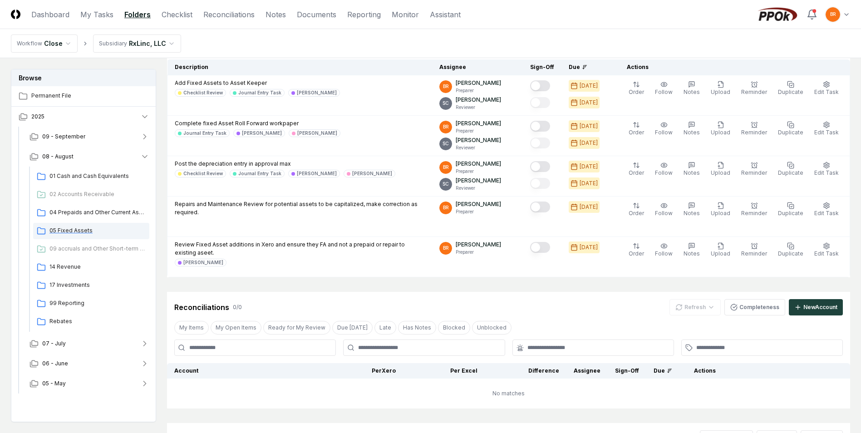
click at [65, 229] on span "05 Fixed Assets" at bounding box center [97, 230] width 96 height 8
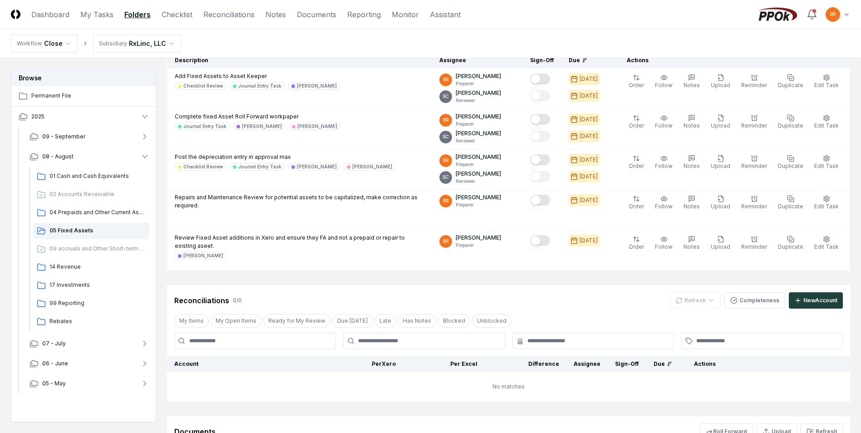
scroll to position [221, 0]
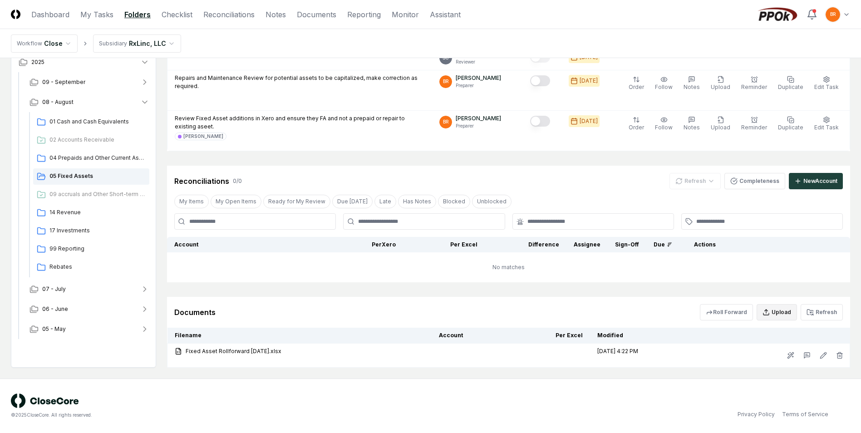
click at [779, 313] on button "Upload" at bounding box center [776, 312] width 40 height 16
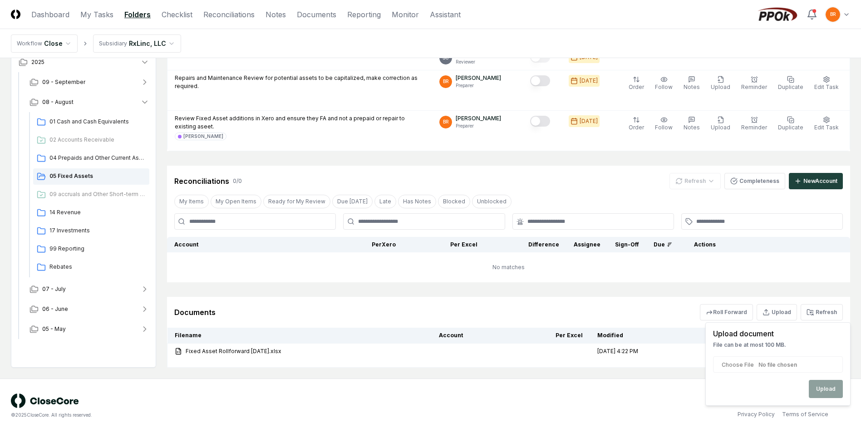
click at [783, 362] on input "file" at bounding box center [778, 364] width 130 height 16
type input "**********"
click at [829, 391] on button "Upload" at bounding box center [826, 389] width 34 height 18
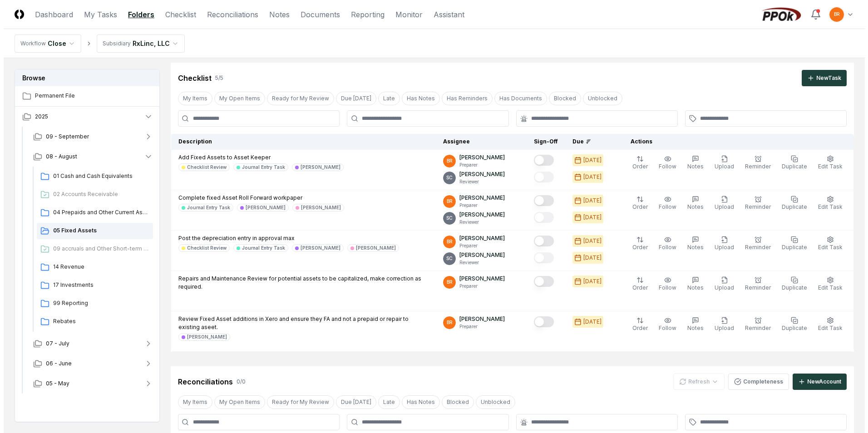
scroll to position [0, 0]
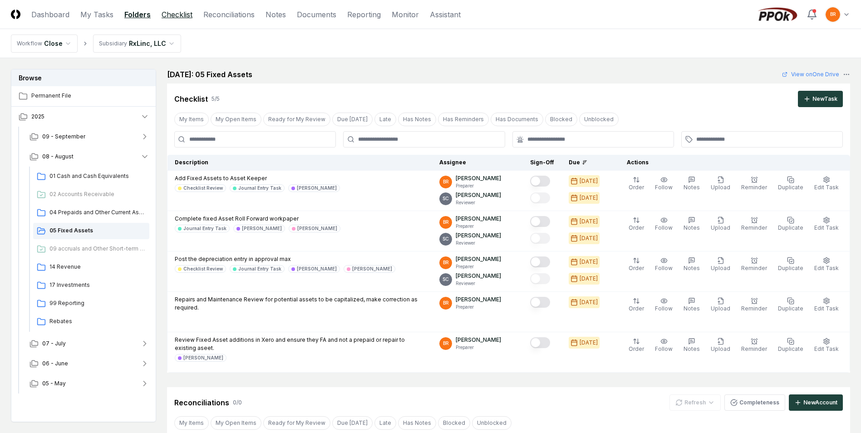
click at [177, 11] on link "Checklist" at bounding box center [177, 14] width 31 height 11
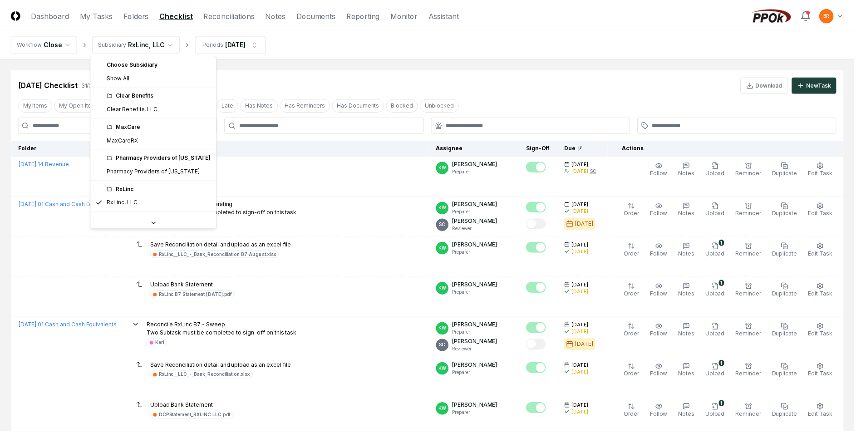
scroll to position [25, 0]
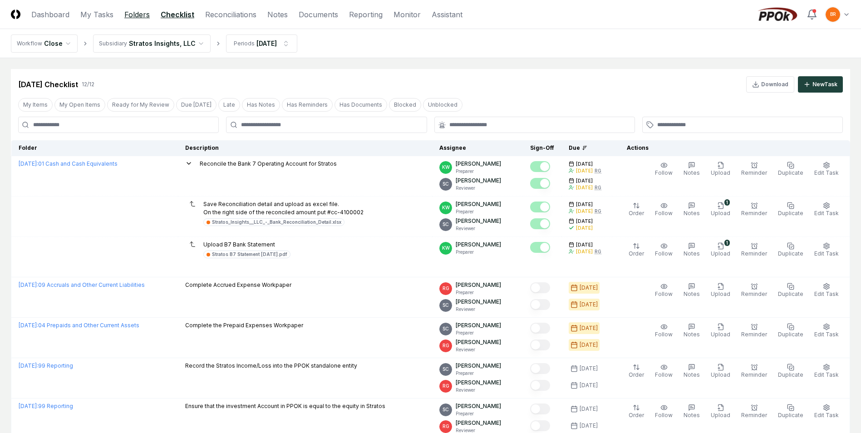
click at [139, 14] on link "Folders" at bounding box center [136, 14] width 25 height 11
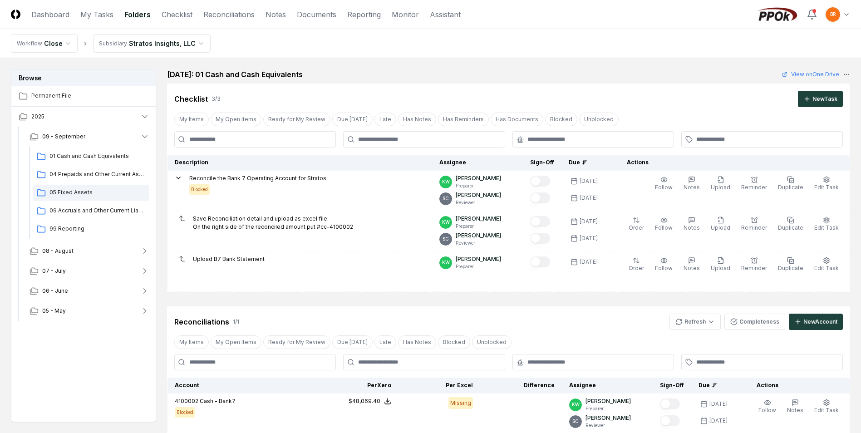
click at [84, 192] on span "05 Fixed Assets" at bounding box center [97, 192] width 96 height 8
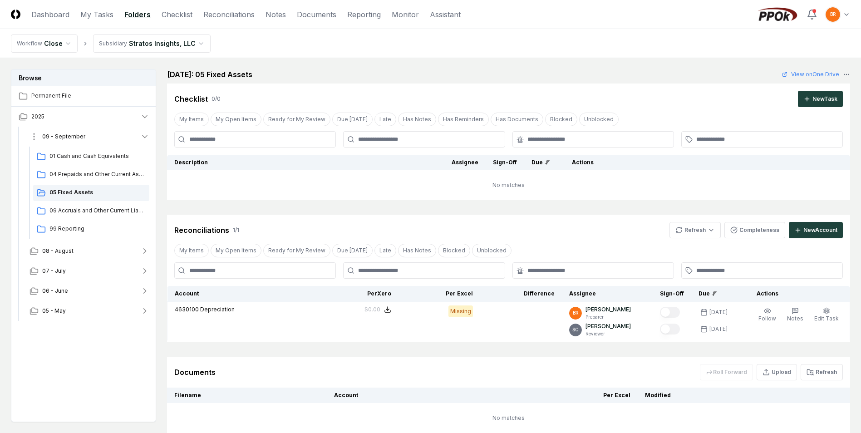
click at [143, 136] on icon "button" at bounding box center [144, 136] width 9 height 9
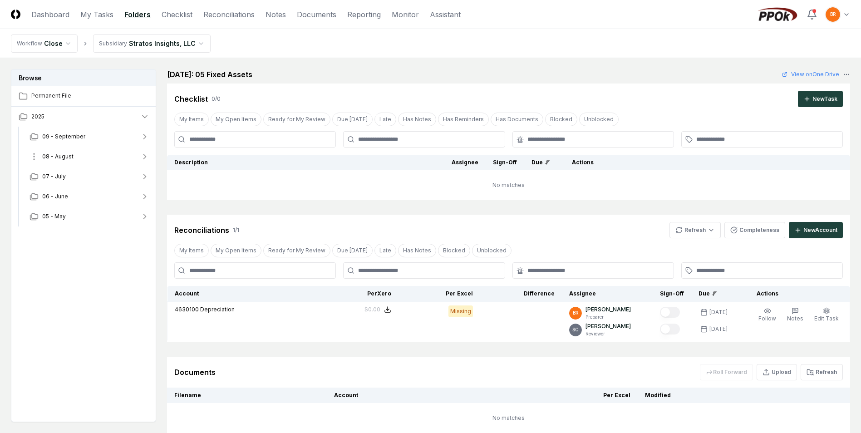
click at [147, 157] on icon "button" at bounding box center [144, 156] width 9 height 9
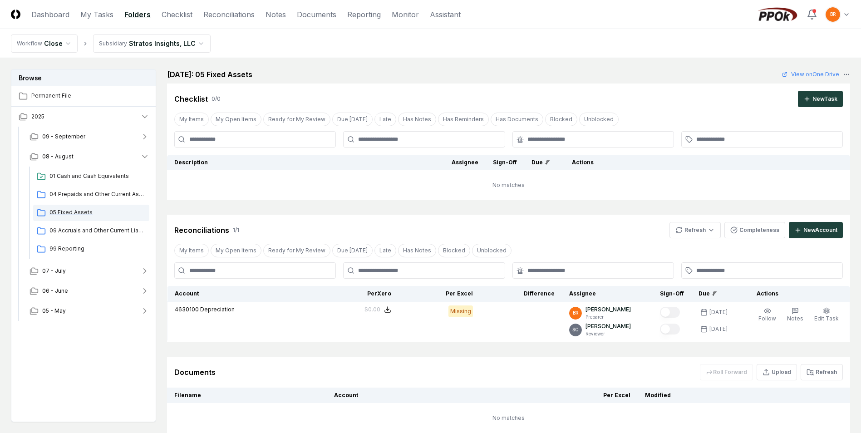
click at [77, 211] on span "05 Fixed Assets" at bounding box center [97, 212] width 96 height 8
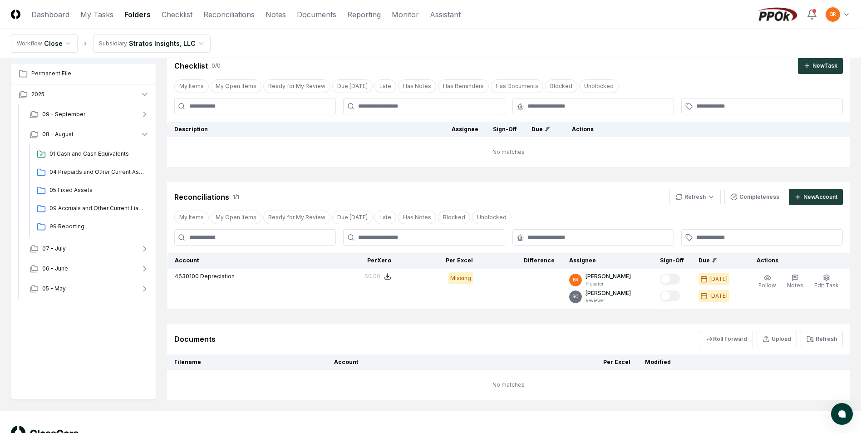
scroll to position [65, 0]
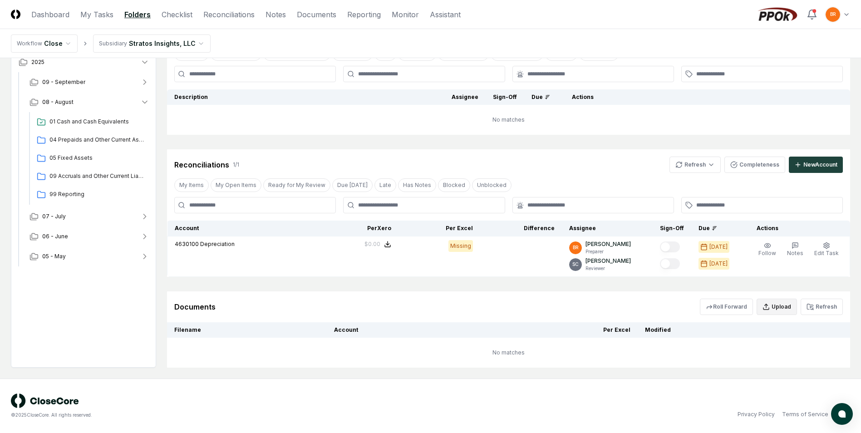
click at [775, 304] on button "Upload" at bounding box center [776, 307] width 40 height 16
click at [767, 361] on input "file" at bounding box center [778, 359] width 130 height 16
type input "**********"
click at [819, 385] on button "Upload" at bounding box center [826, 383] width 34 height 18
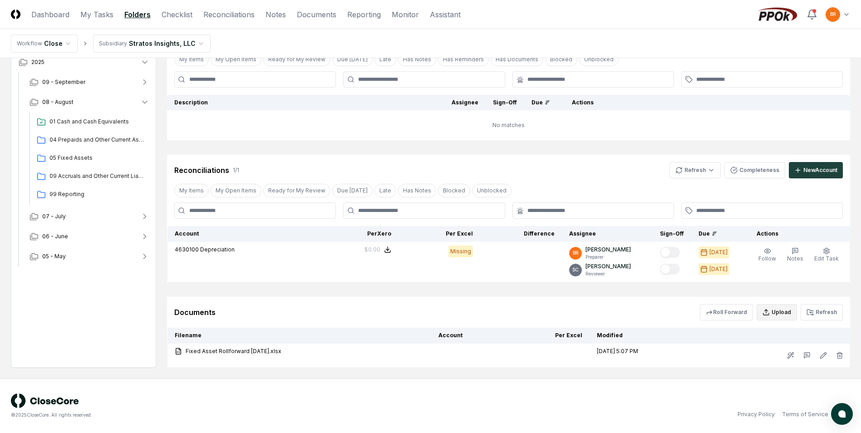
click at [782, 311] on button "Upload" at bounding box center [776, 312] width 40 height 16
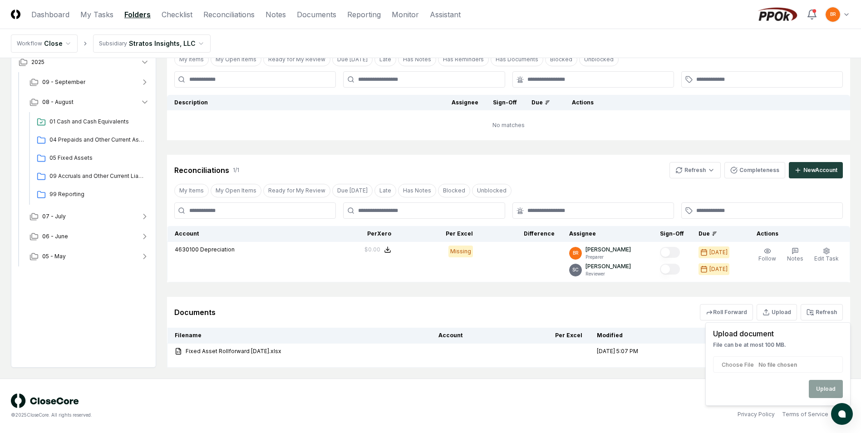
click at [777, 364] on input "file" at bounding box center [778, 364] width 130 height 16
type input "**********"
click at [824, 391] on button "Upload" at bounding box center [826, 389] width 34 height 18
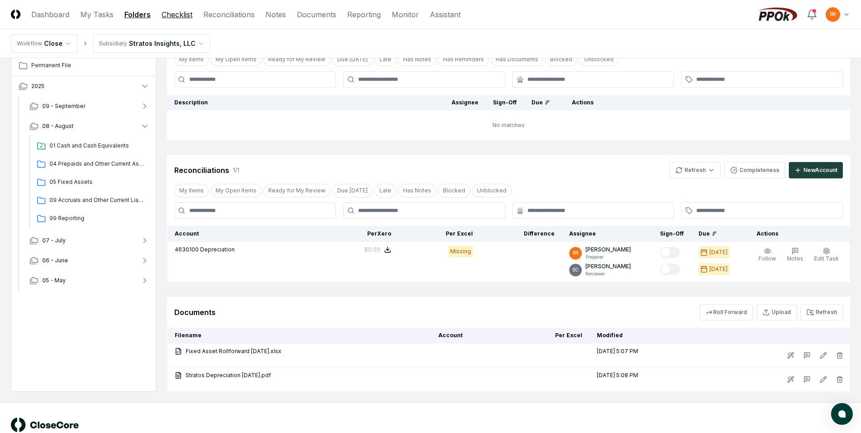
click at [185, 15] on link "Checklist" at bounding box center [177, 14] width 31 height 11
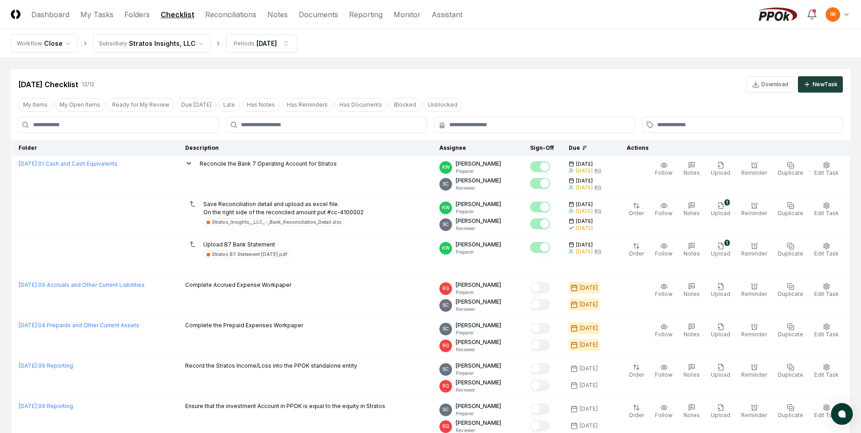
click at [847, 15] on html "CloseCore Dashboard My Tasks Folders Checklist Reconciliations Notes Documents …" at bounding box center [430, 353] width 861 height 706
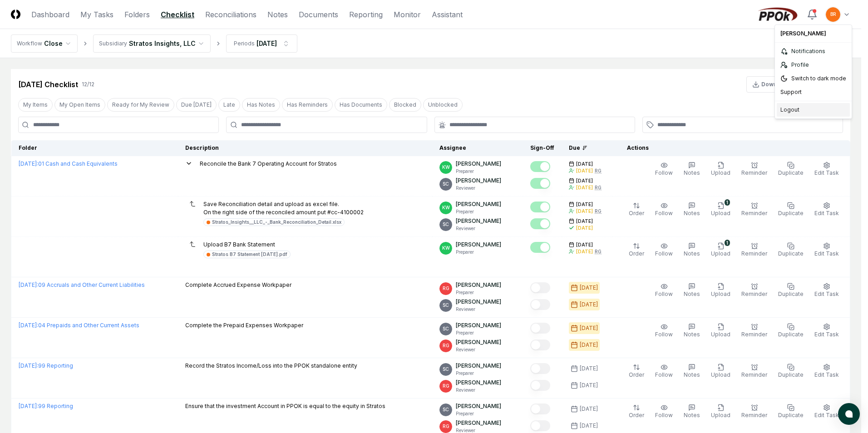
click at [795, 110] on div "Logout" at bounding box center [812, 110] width 73 height 14
